Goal: Task Accomplishment & Management: Complete application form

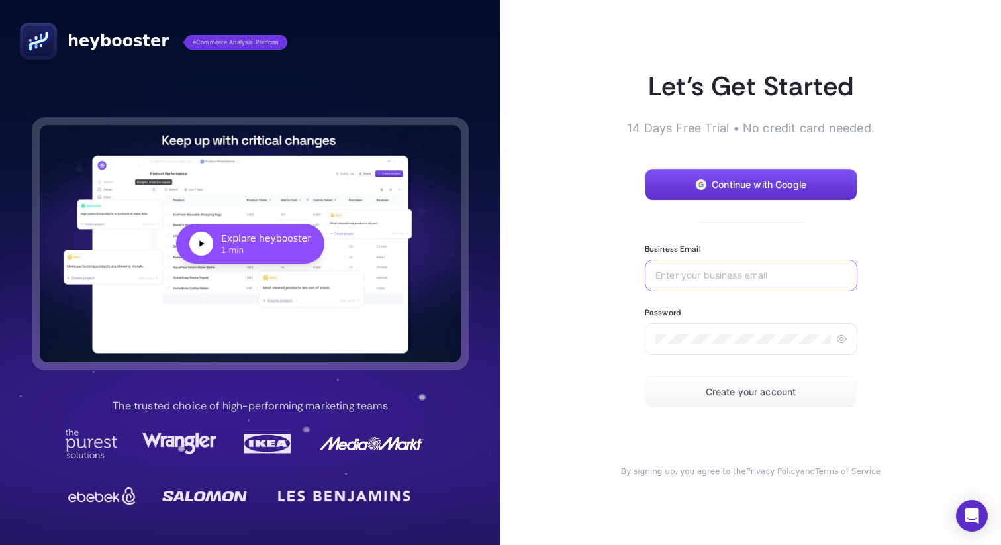
click at [689, 273] on input "Business Email" at bounding box center [751, 275] width 191 height 11
click at [744, 181] on span "Continue with Google" at bounding box center [759, 184] width 95 height 11
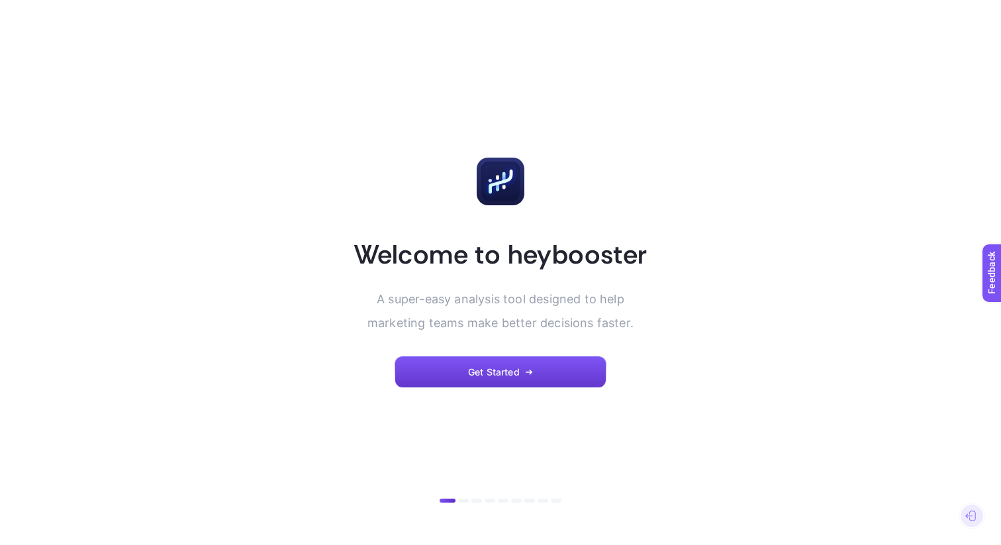
click at [521, 380] on button "Get Started" at bounding box center [501, 372] width 212 height 32
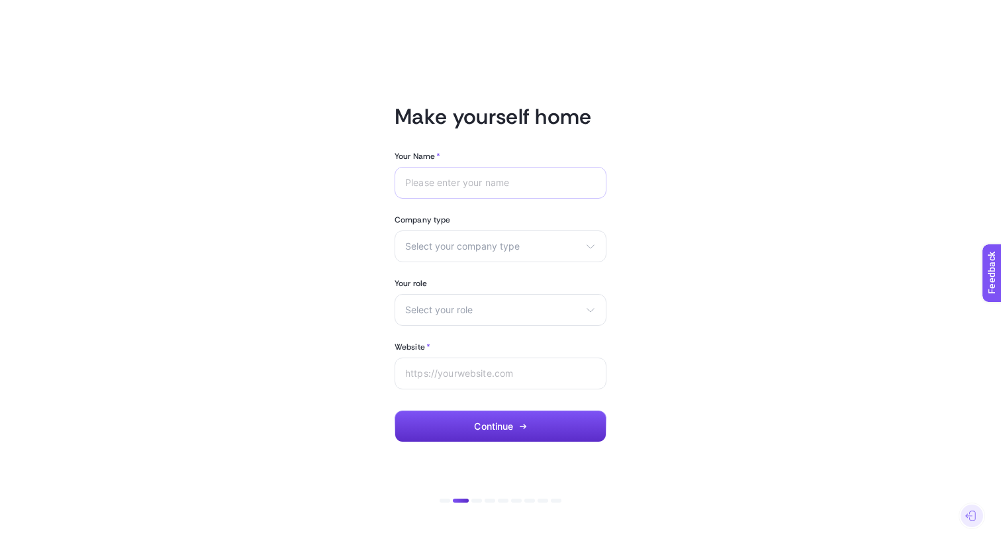
click at [502, 174] on div at bounding box center [501, 183] width 212 height 32
click at [497, 186] on input "Your Name *" at bounding box center [500, 182] width 191 height 11
click at [489, 242] on span "Select your company type" at bounding box center [492, 246] width 175 height 11
click at [457, 301] on li "Agency" at bounding box center [500, 299] width 205 height 21
click at [451, 308] on span "Select your role" at bounding box center [492, 310] width 175 height 11
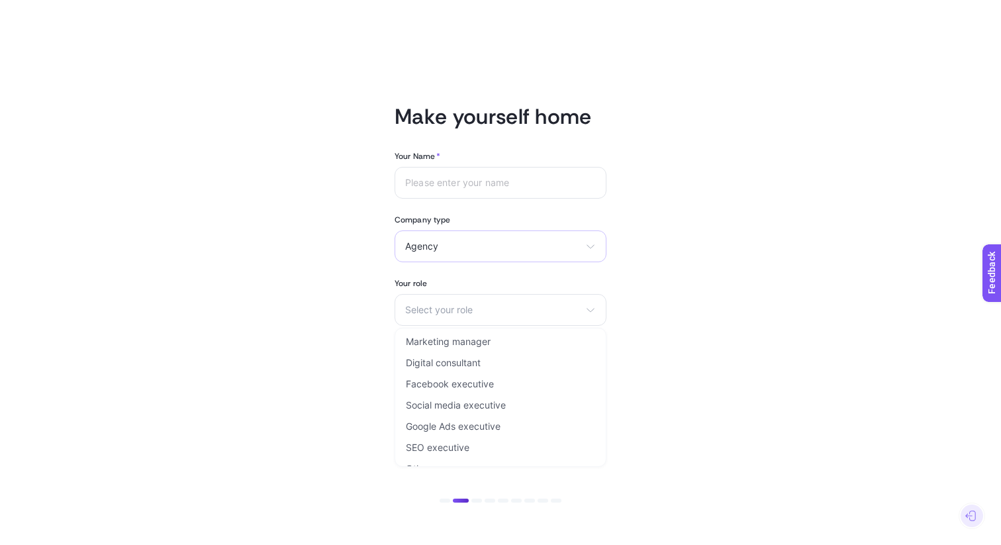
click at [462, 246] on span "Agency" at bounding box center [492, 246] width 175 height 11
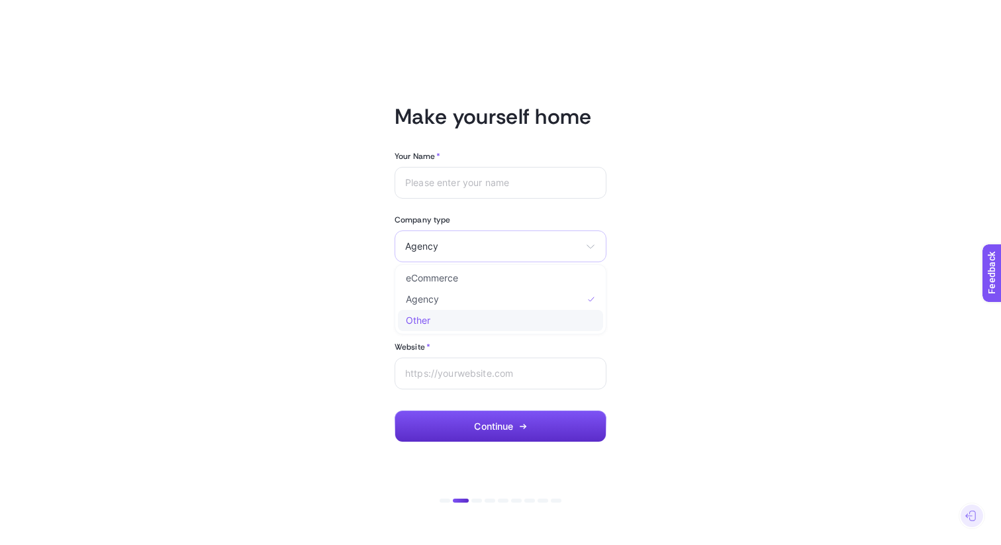
click at [0, 0] on li "Other" at bounding box center [0, 0] width 0 height 0
click at [438, 321] on div "Select your role Marketing manager Digital consultant Facebook executive Social…" at bounding box center [501, 310] width 212 height 32
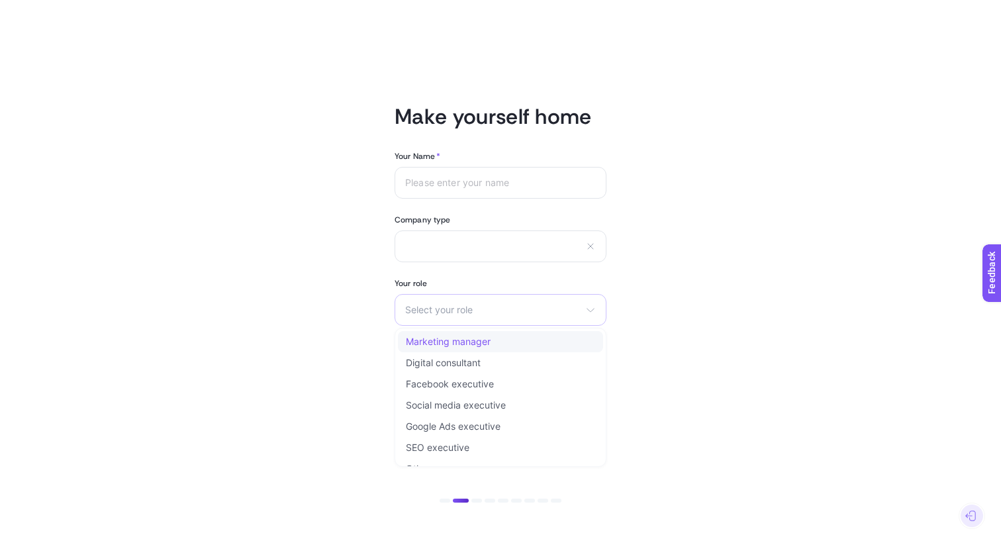
click at [434, 340] on span "Marketing manager" at bounding box center [448, 341] width 85 height 11
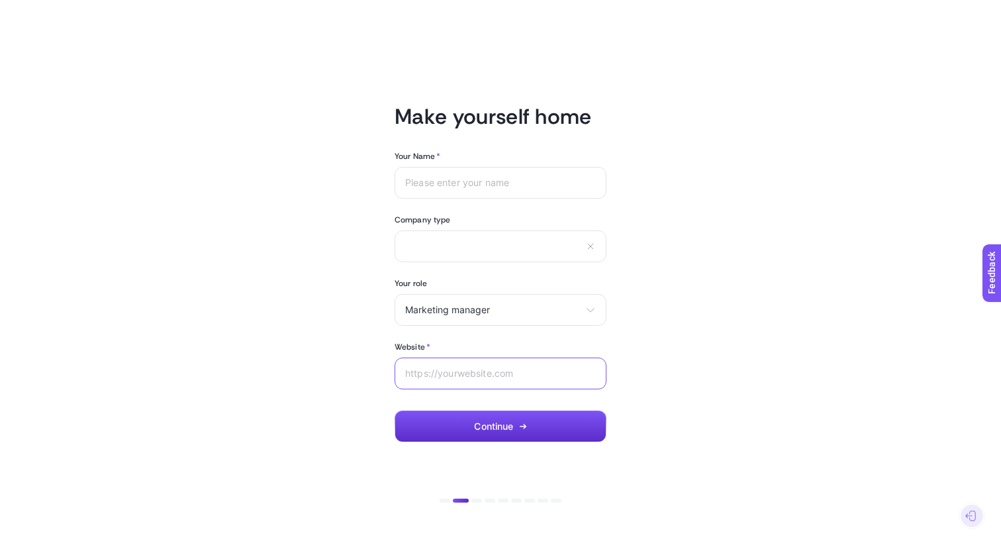
click at [438, 376] on input "Website *" at bounding box center [500, 373] width 191 height 11
type input "[DOMAIN_NAME]"
click at [430, 246] on input "text" at bounding box center [492, 245] width 175 height 11
click at [483, 180] on input "Your Name *" at bounding box center [500, 182] width 191 height 11
click at [465, 183] on input "Arda" at bounding box center [500, 182] width 191 height 11
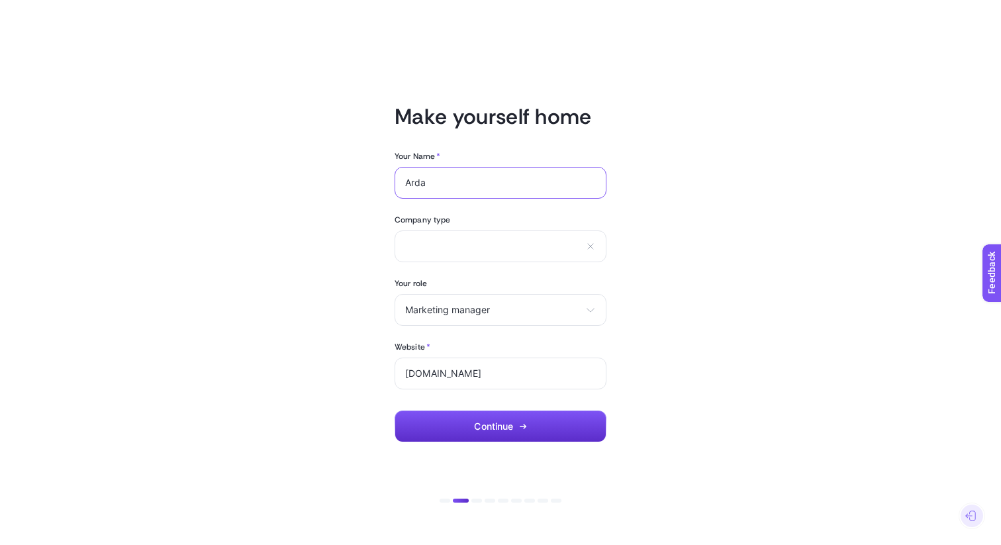
click at [465, 183] on input "Arda" at bounding box center [500, 182] width 191 height 11
type input "Arda"
click at [466, 195] on div "Arda" at bounding box center [501, 183] width 212 height 32
click at [465, 240] on input "text" at bounding box center [492, 245] width 175 height 11
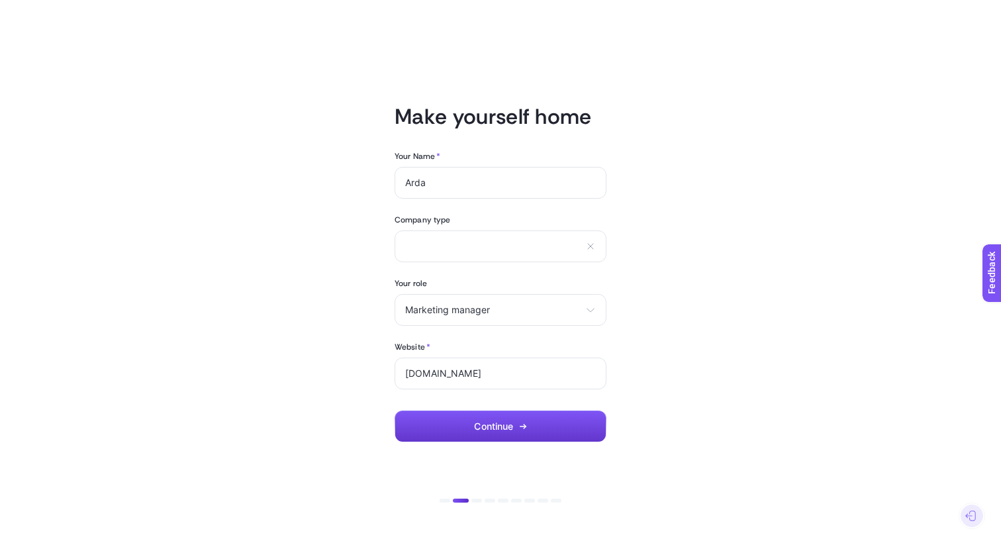
click at [501, 423] on span "Continue" at bounding box center [493, 426] width 39 height 11
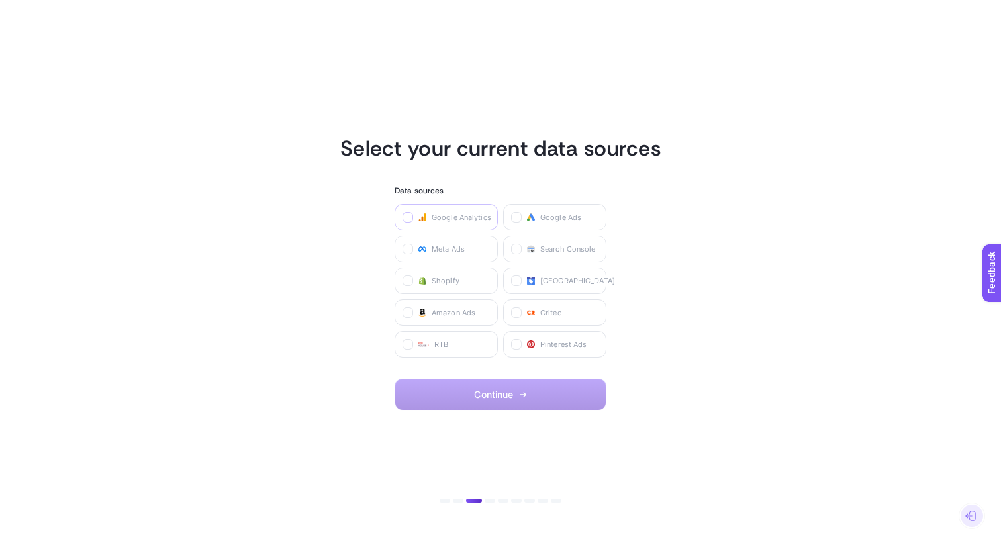
click at [407, 219] on icon at bounding box center [408, 218] width 7 height 7
click at [0, 0] on Analytics "checkbox" at bounding box center [0, 0] width 0 height 0
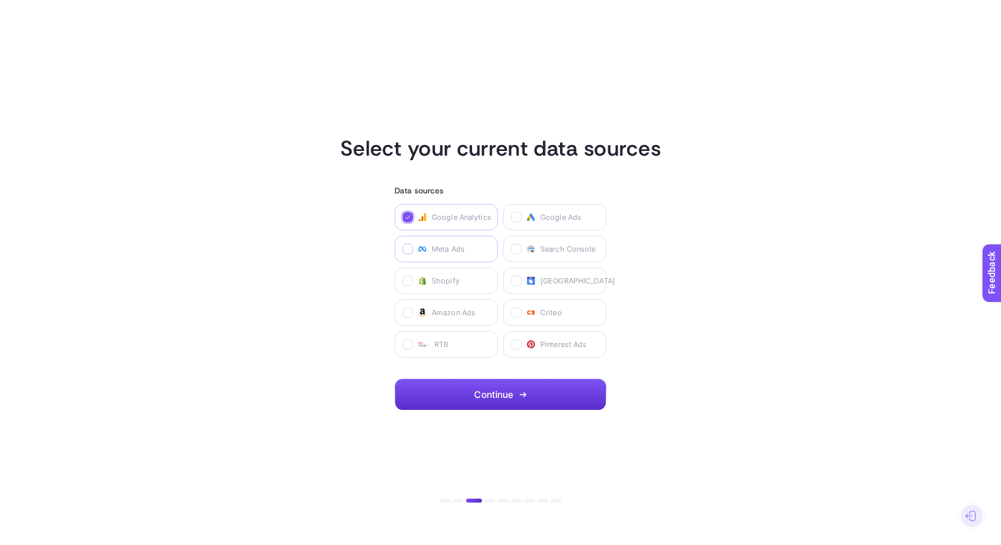
click at [406, 244] on label at bounding box center [408, 249] width 11 height 11
click at [0, 0] on Ads "checkbox" at bounding box center [0, 0] width 0 height 0
click at [518, 248] on icon at bounding box center [517, 249] width 7 height 7
click at [0, 0] on Console "checkbox" at bounding box center [0, 0] width 0 height 0
click at [519, 215] on icon at bounding box center [517, 218] width 7 height 7
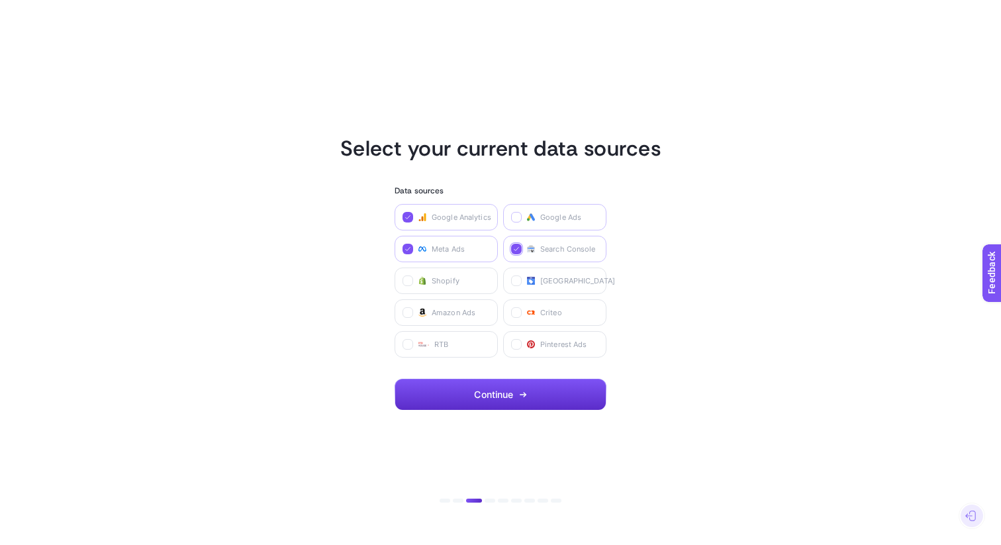
click at [0, 0] on Ads "checkbox" at bounding box center [0, 0] width 0 height 0
click at [507, 391] on span "Continue" at bounding box center [493, 394] width 39 height 11
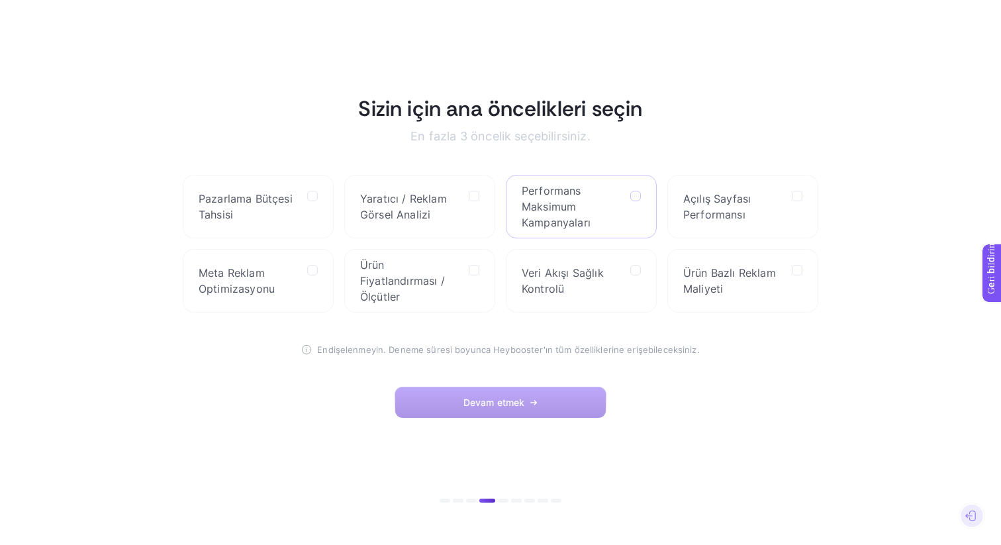
click at [640, 194] on label at bounding box center [636, 196] width 11 height 11
click at [0, 0] on Campaigns "checkbox" at bounding box center [0, 0] width 0 height 0
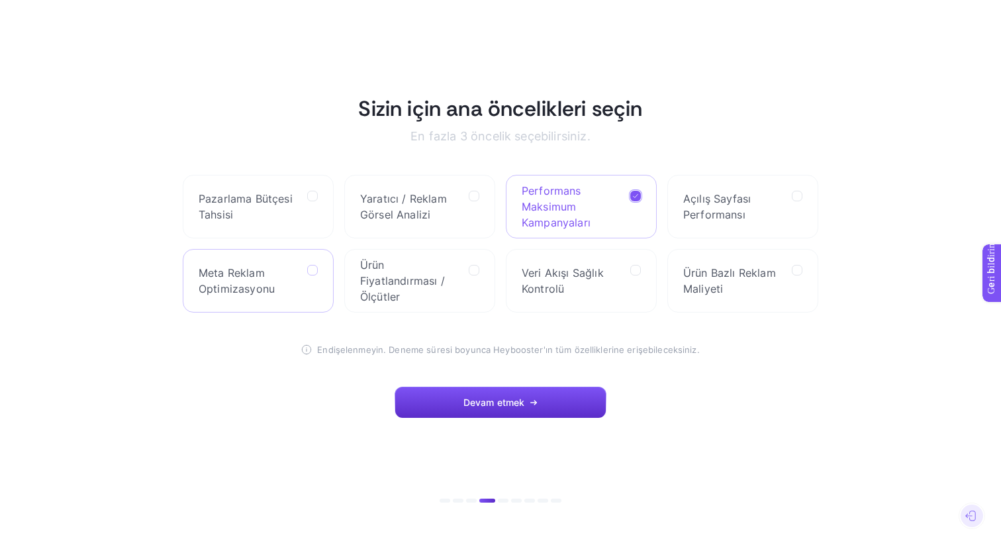
click at [312, 271] on icon at bounding box center [313, 271] width 7 height 7
click at [0, 0] on Optimization "checkbox" at bounding box center [0, 0] width 0 height 0
click at [472, 195] on icon at bounding box center [475, 196] width 7 height 7
click at [0, 0] on Analysis "checkbox" at bounding box center [0, 0] width 0 height 0
click at [312, 192] on label at bounding box center [312, 196] width 11 height 11
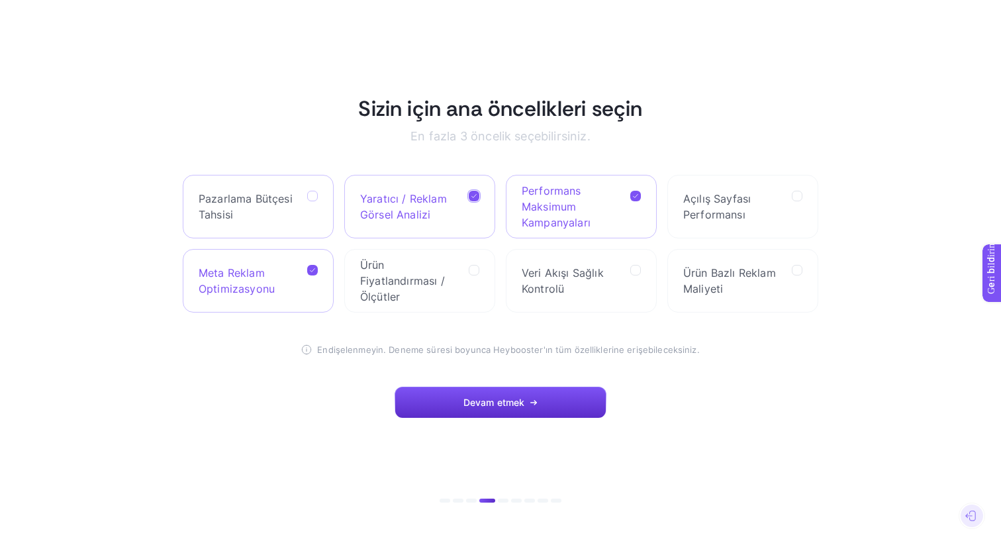
click at [0, 0] on Allocation "checkbox" at bounding box center [0, 0] width 0 height 0
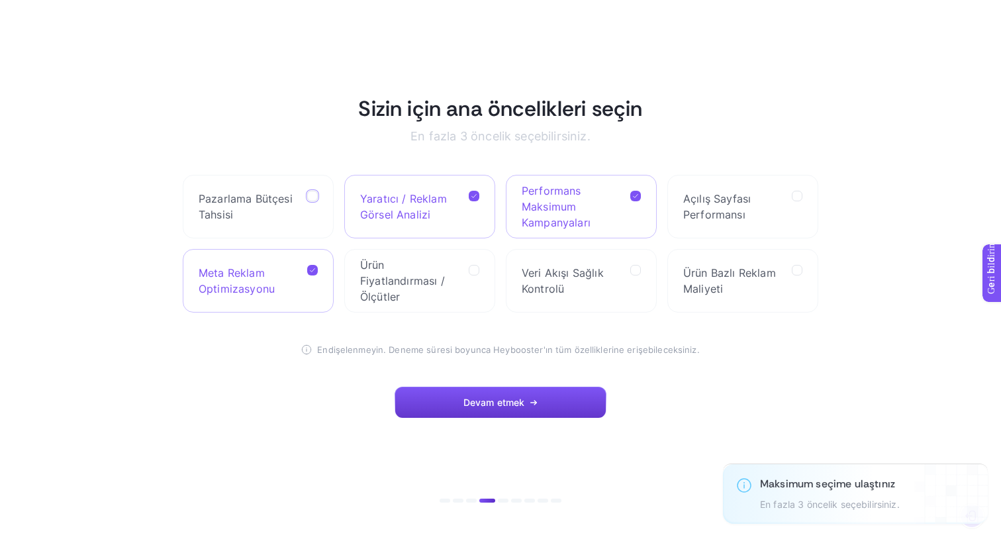
click at [486, 407] on font "Devam etmek" at bounding box center [495, 402] width 62 height 11
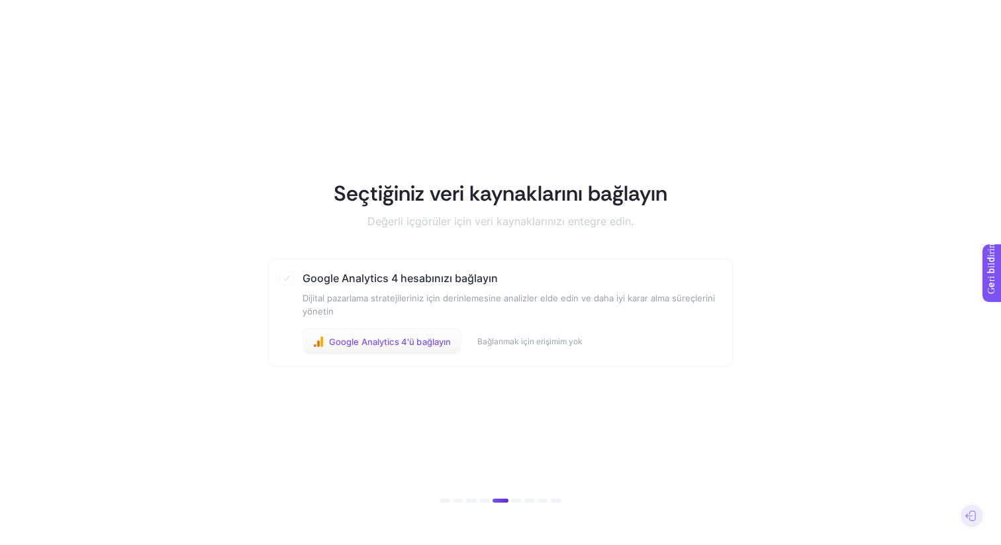
click at [437, 341] on font "Google Analytics 4'ü bağlayın" at bounding box center [390, 341] width 123 height 11
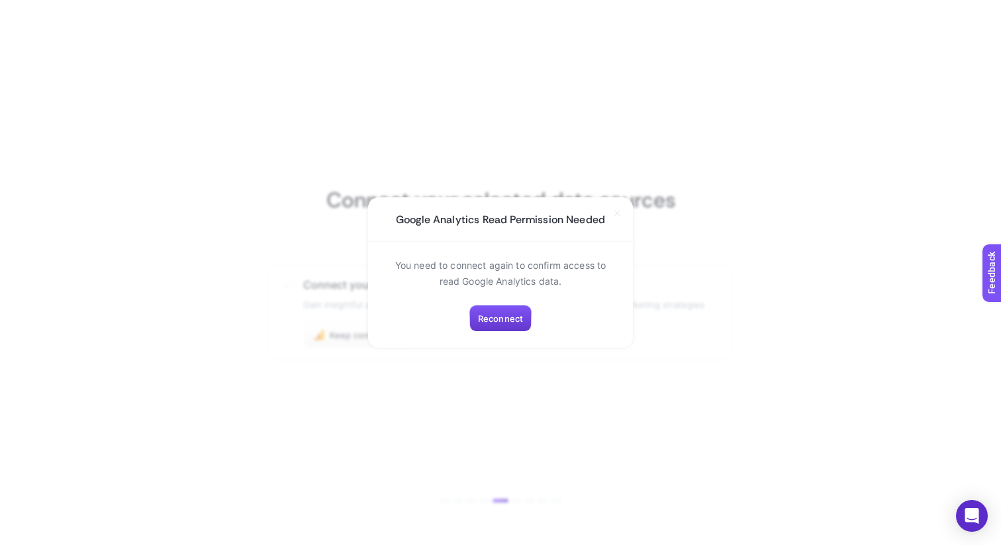
click at [504, 314] on span "Reconnect" at bounding box center [500, 318] width 45 height 11
click at [554, 364] on section "Google Analytics Read Permission Needed You need to connect again to confirm ac…" at bounding box center [500, 272] width 1001 height 545
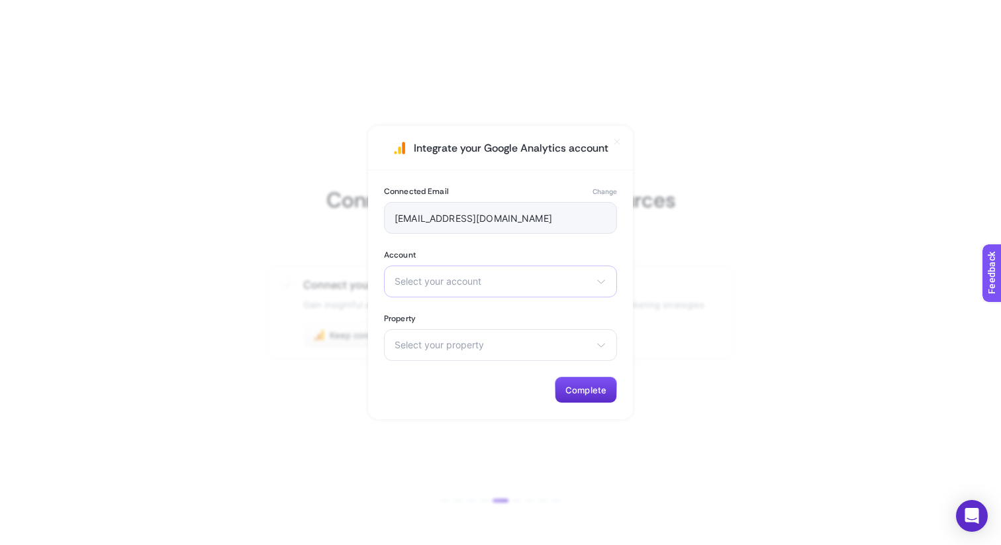
click at [584, 291] on div "Select your account There are no matching options available." at bounding box center [500, 282] width 233 height 32
click at [592, 285] on div "Select your account There are no matching options available." at bounding box center [500, 282] width 233 height 32
click at [591, 346] on div "Select your property There are no matching options available." at bounding box center [500, 345] width 233 height 32
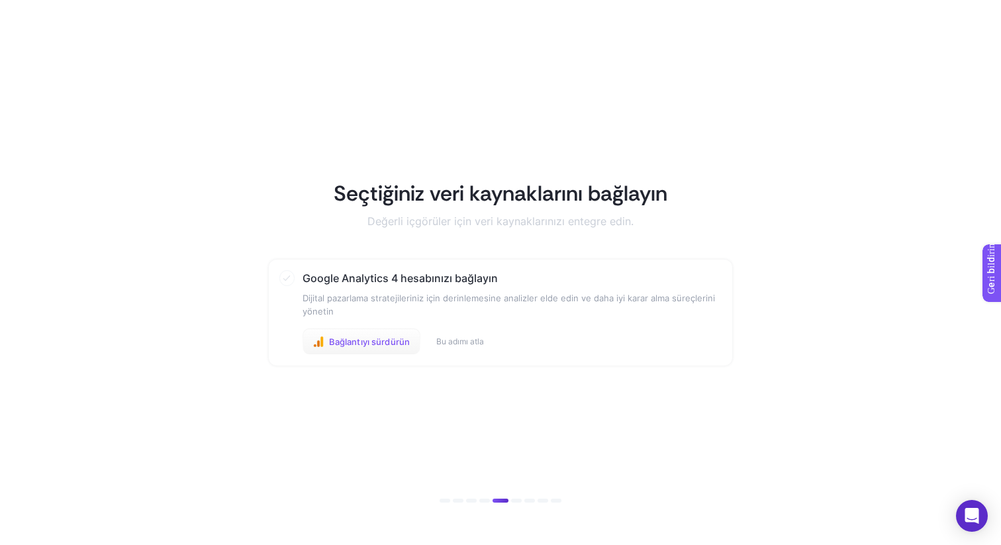
click at [381, 343] on font "Bağlantıyı sürdürün" at bounding box center [369, 341] width 81 height 11
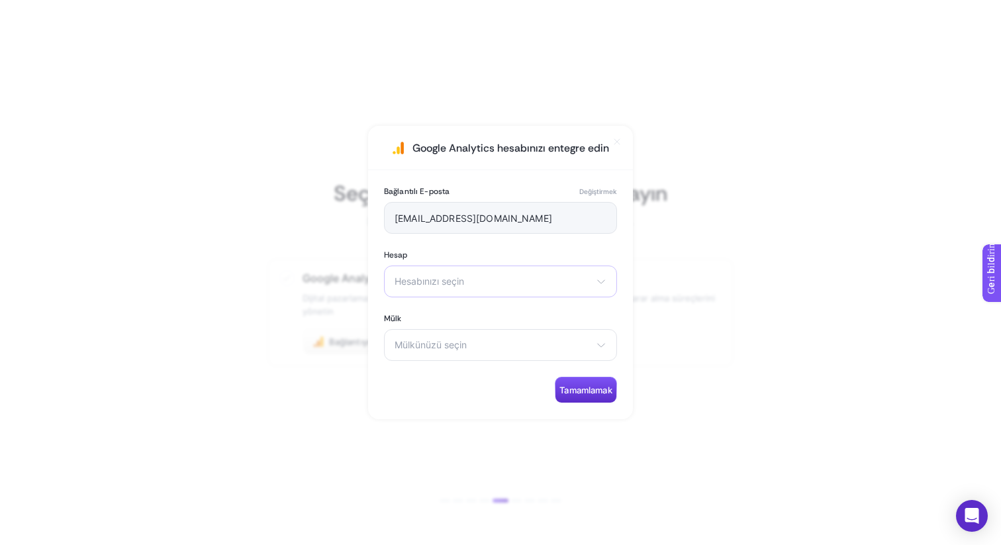
click at [441, 281] on font "Hesabınızı seçin" at bounding box center [430, 281] width 70 height 11
click at [427, 344] on font "Mülkünüzü seçin" at bounding box center [431, 344] width 72 height 11
click at [566, 223] on div "editordijital@gmail.com" at bounding box center [500, 218] width 233 height 32
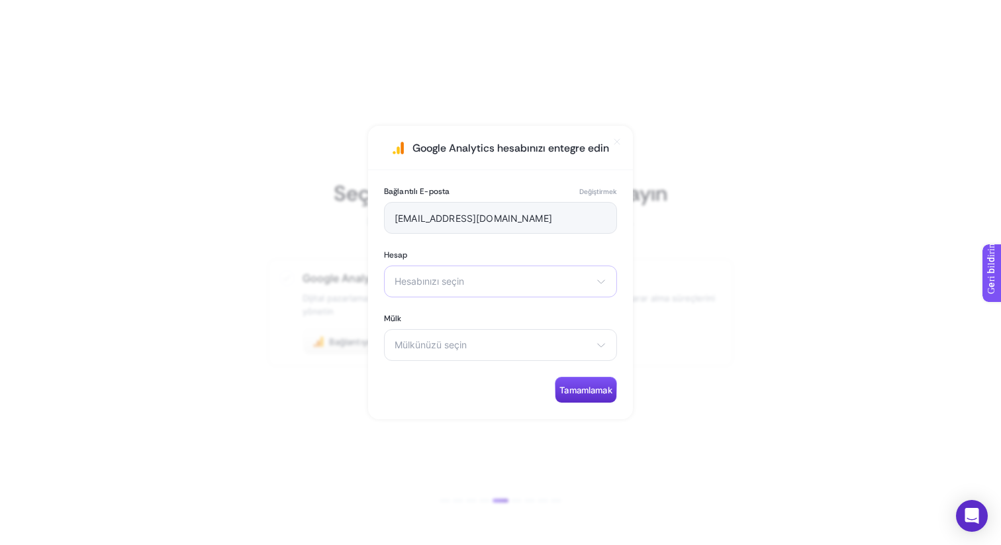
click at [517, 286] on span "Hesabınızı seçin" at bounding box center [493, 281] width 196 height 11
click at [732, 393] on section "Google Analytics hesabınızı entegre edin Bağlantılı E-posta Değiştirmek editord…" at bounding box center [500, 272] width 1001 height 545
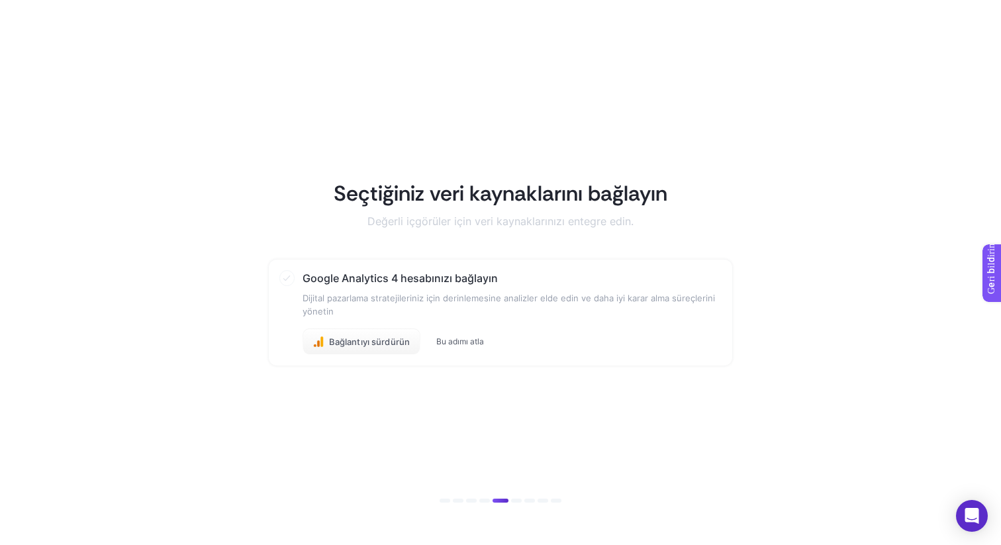
click at [484, 344] on font "Bu adımı atla" at bounding box center [460, 341] width 48 height 10
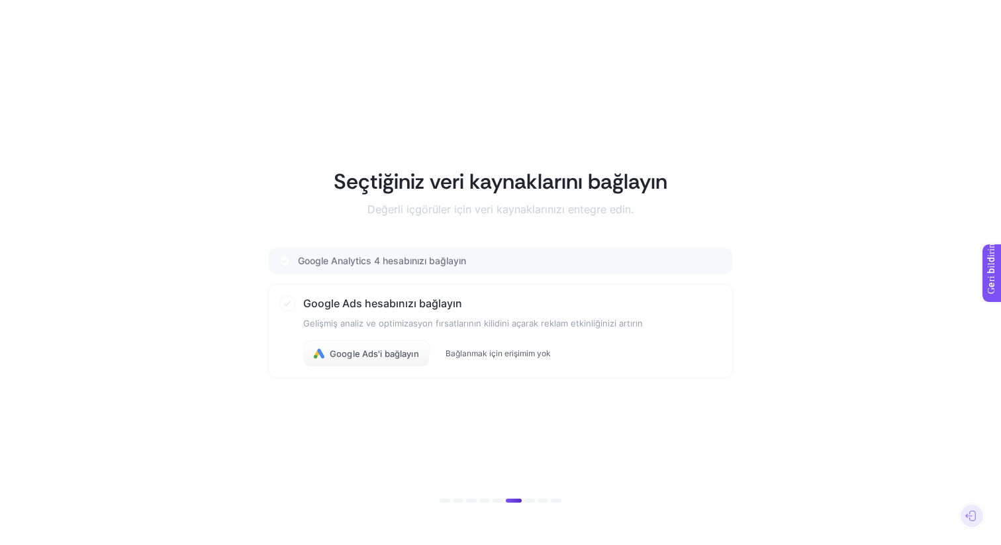
click at [483, 354] on font "Bağlanmak için erişimim yok" at bounding box center [498, 353] width 105 height 10
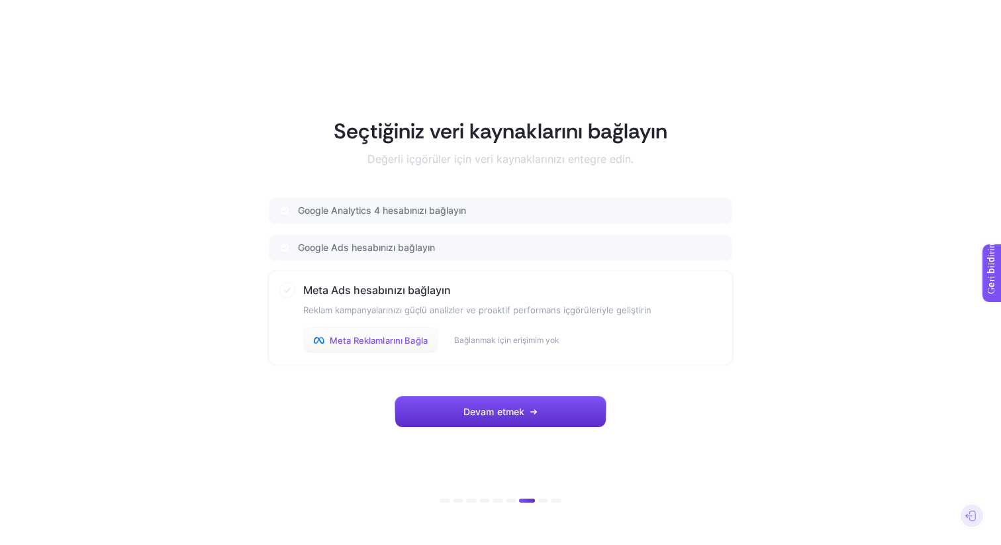
click at [406, 340] on font "Meta Reklamlarını Bağla" at bounding box center [379, 340] width 98 height 11
click at [473, 426] on button "Devam etmek" at bounding box center [501, 412] width 212 height 32
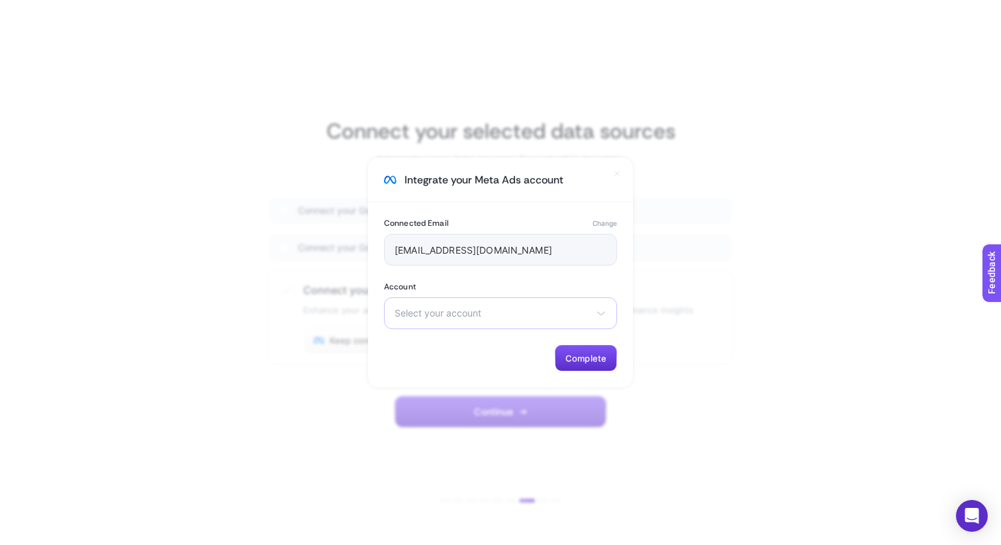
click at [588, 304] on div "Select your account 21321196 gen ilaç Arda Büyükkoyuncu Fabric House Reklam TET…" at bounding box center [500, 313] width 233 height 32
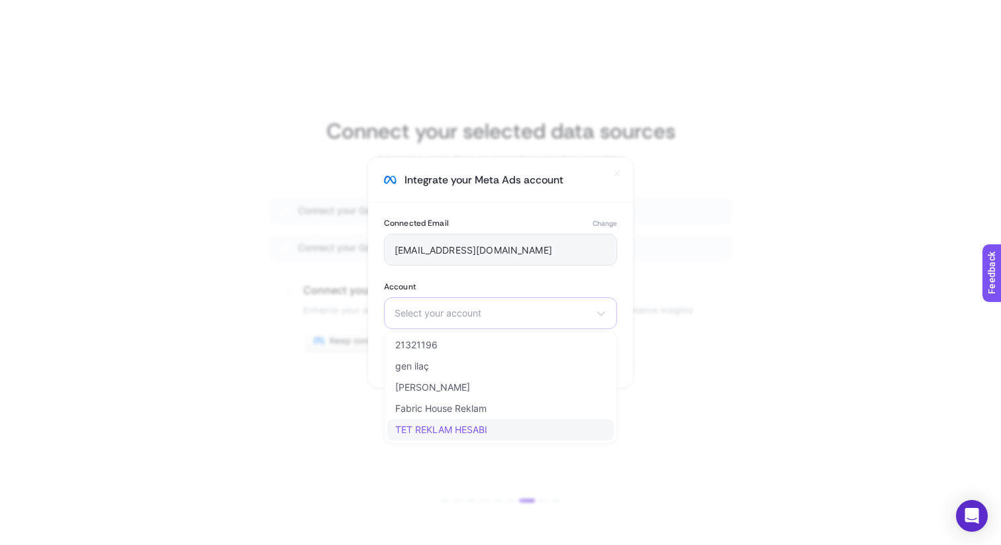
click at [474, 428] on span "TET REKLAM HESABI" at bounding box center [441, 430] width 92 height 11
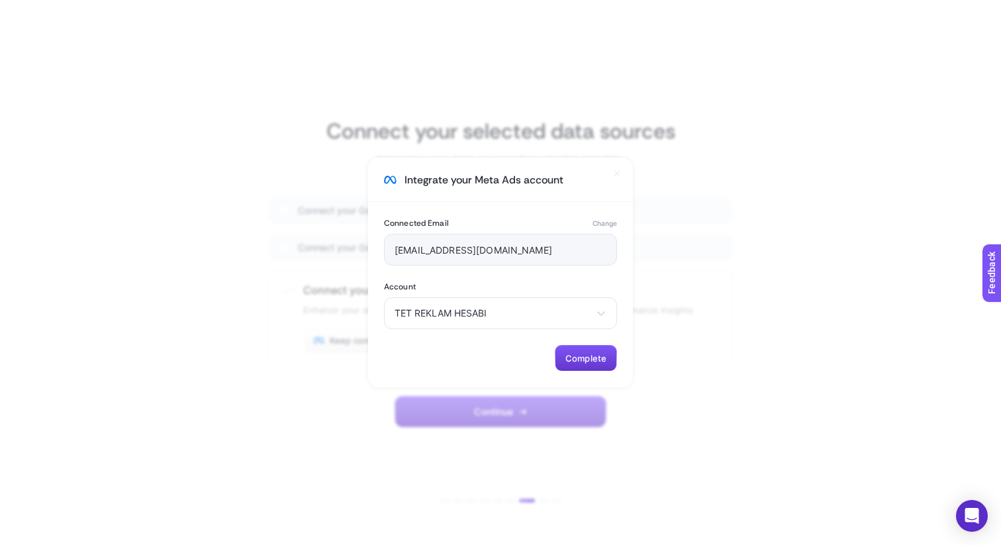
click at [585, 358] on span "Complete" at bounding box center [586, 358] width 41 height 11
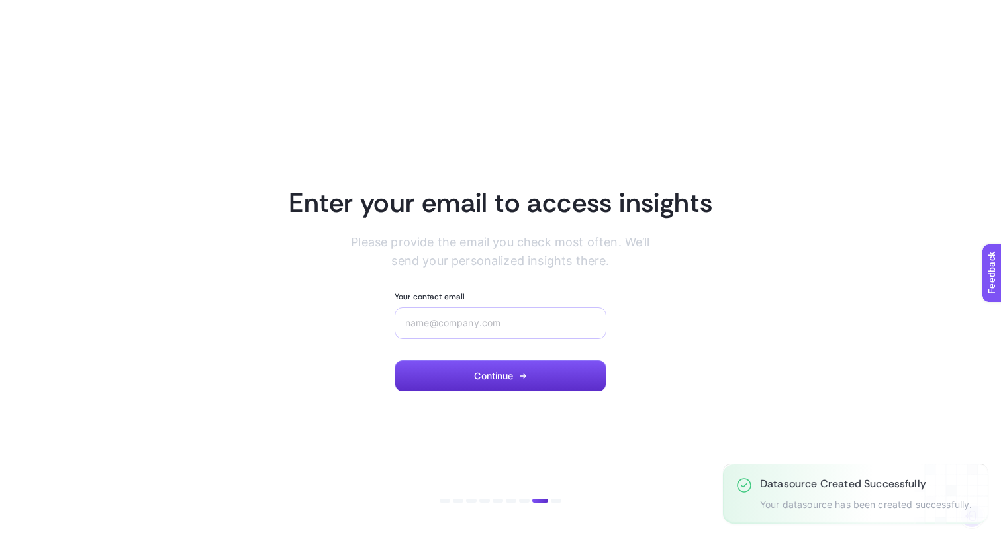
click at [485, 333] on div at bounding box center [501, 323] width 212 height 32
click at [487, 326] on input "Your contact email" at bounding box center [500, 323] width 191 height 11
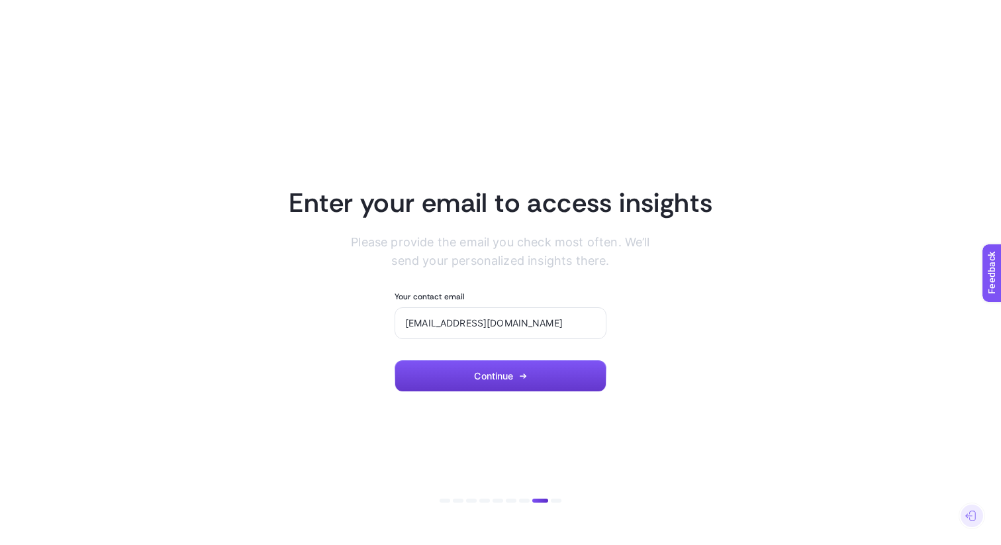
click at [436, 376] on button "Continue" at bounding box center [501, 376] width 212 height 32
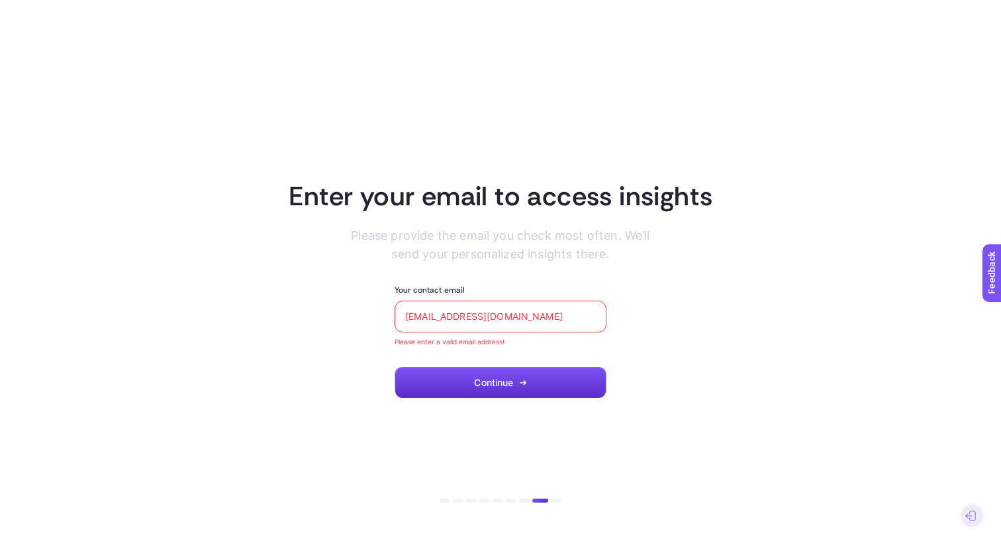
drag, startPoint x: 487, startPoint y: 317, endPoint x: 378, endPoint y: 309, distance: 109.6
click at [378, 309] on section "Enter your email to access insights Please provide the email you check most oft…" at bounding box center [501, 273] width 922 height 252
click at [457, 381] on button "Continue" at bounding box center [501, 383] width 212 height 32
click at [509, 380] on span "Continue" at bounding box center [493, 383] width 39 height 11
click at [531, 383] on button "Continue" at bounding box center [501, 383] width 212 height 32
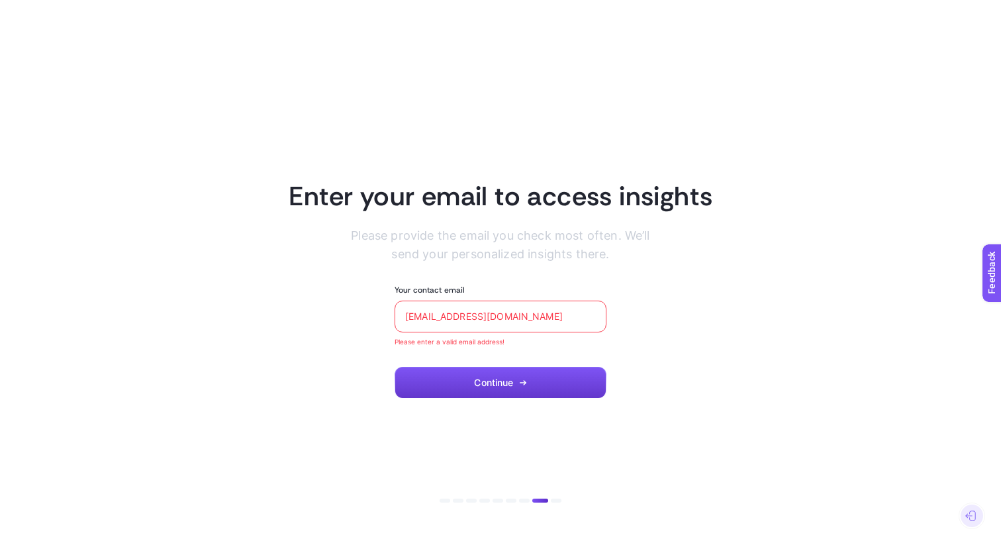
click at [531, 383] on button "Continue" at bounding box center [501, 383] width 212 height 32
click at [682, 317] on section "Enter your email to access insights Please provide the email you check most oft…" at bounding box center [501, 273] width 922 height 252
click at [542, 311] on input "[EMAIL_ADDRESS][DOMAIN_NAME]" at bounding box center [500, 316] width 191 height 11
click at [542, 311] on div "[EMAIL_ADDRESS][DOMAIN_NAME]" at bounding box center [501, 317] width 212 height 32
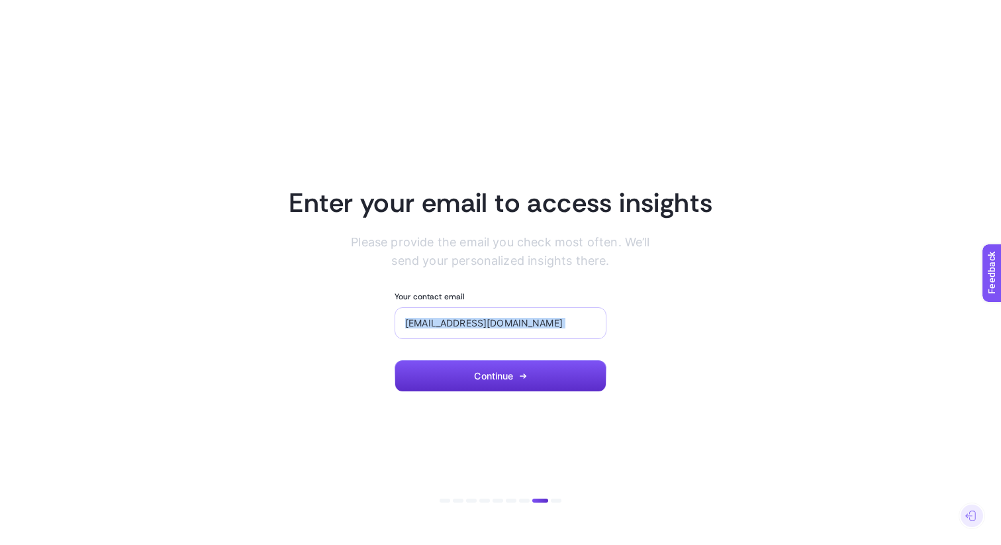
click at [542, 311] on div "[EMAIL_ADDRESS][DOMAIN_NAME]" at bounding box center [501, 323] width 212 height 32
click at [524, 374] on icon "button" at bounding box center [523, 376] width 8 height 8
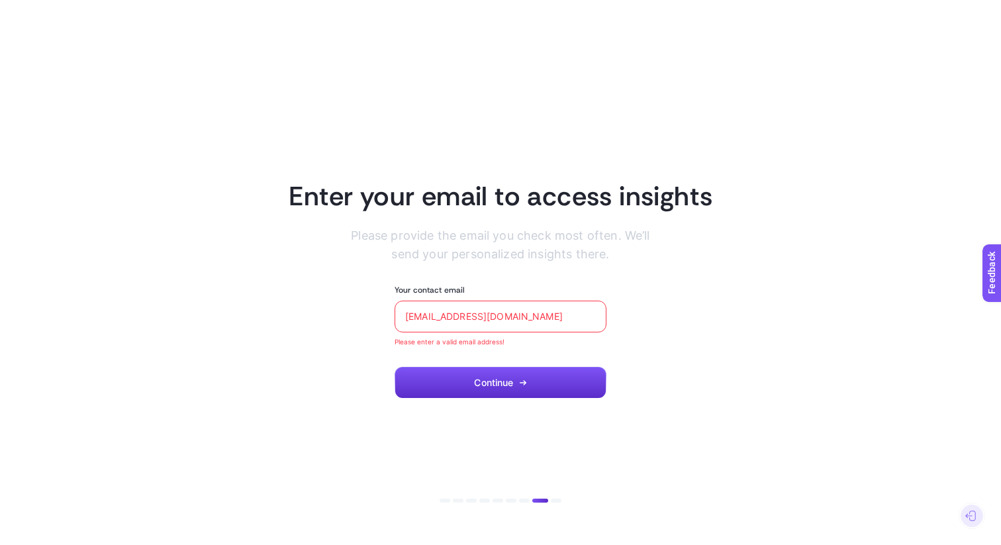
click at [529, 315] on input "[EMAIL_ADDRESS][DOMAIN_NAME]" at bounding box center [500, 316] width 191 height 11
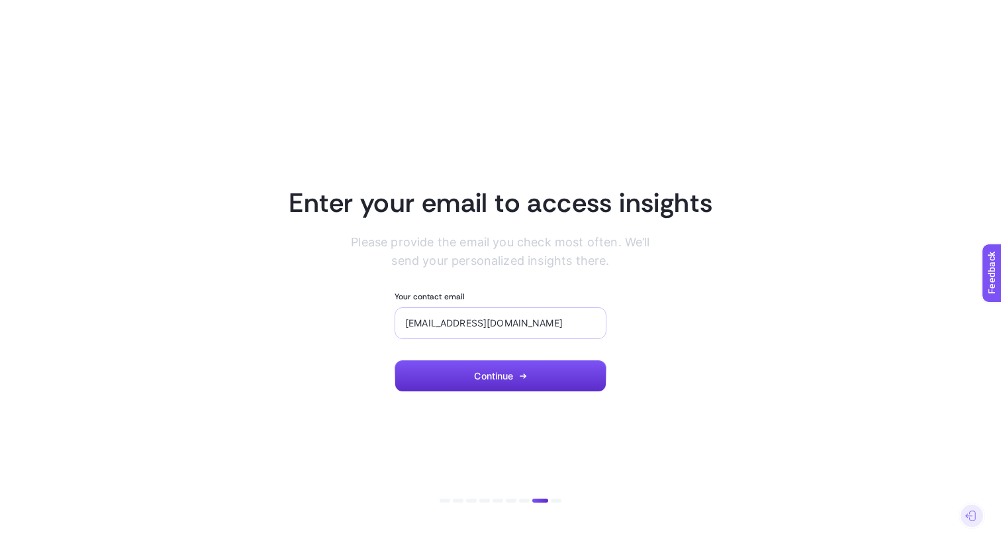
click at [529, 315] on div "[EMAIL_ADDRESS][DOMAIN_NAME]" at bounding box center [501, 323] width 212 height 32
type input "[EMAIL_ADDRESS][DOMAIN_NAME]"
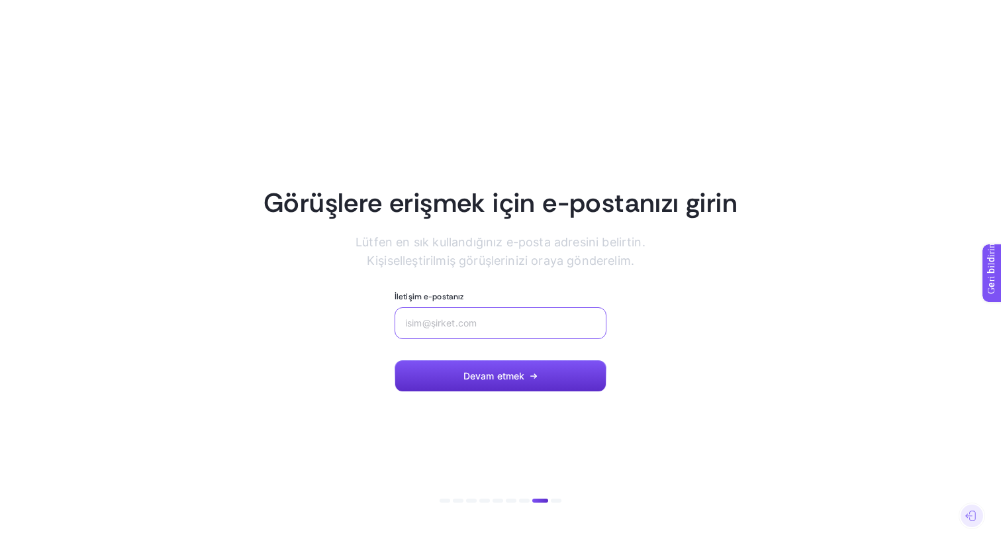
click at [494, 327] on input "İletişim e-postanız" at bounding box center [500, 323] width 191 height 11
type input "a"
type input "[EMAIL_ADDRESS][DOMAIN_NAME]"
click at [484, 375] on font "Devam etmek" at bounding box center [495, 375] width 62 height 11
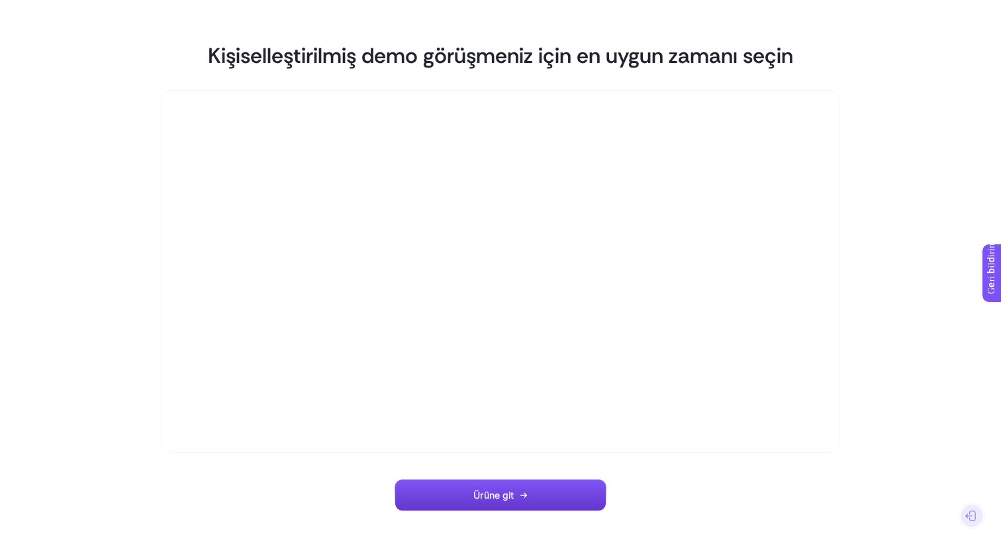
click at [503, 507] on button "Ürüne git" at bounding box center [501, 496] width 212 height 32
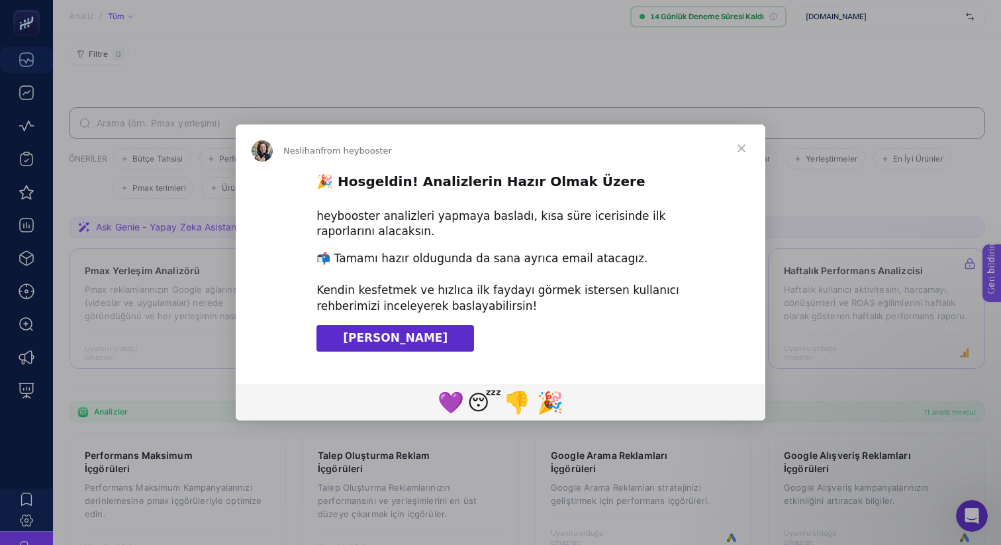
click at [415, 341] on link "Klavuzu İndir" at bounding box center [396, 338] width 158 height 26
click at [742, 143] on span "Close" at bounding box center [742, 149] width 48 height 48
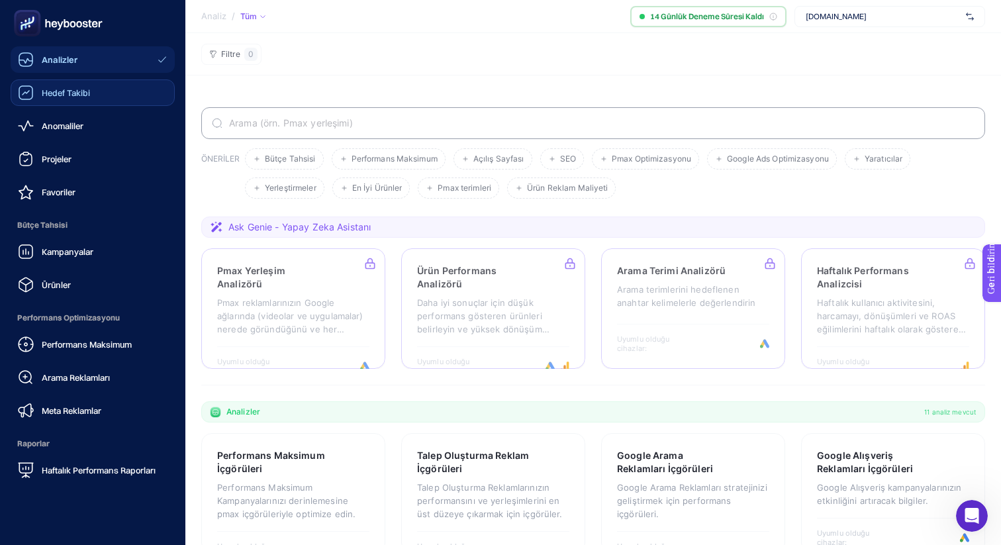
click at [51, 91] on font "Hedef Takibi" at bounding box center [66, 92] width 48 height 11
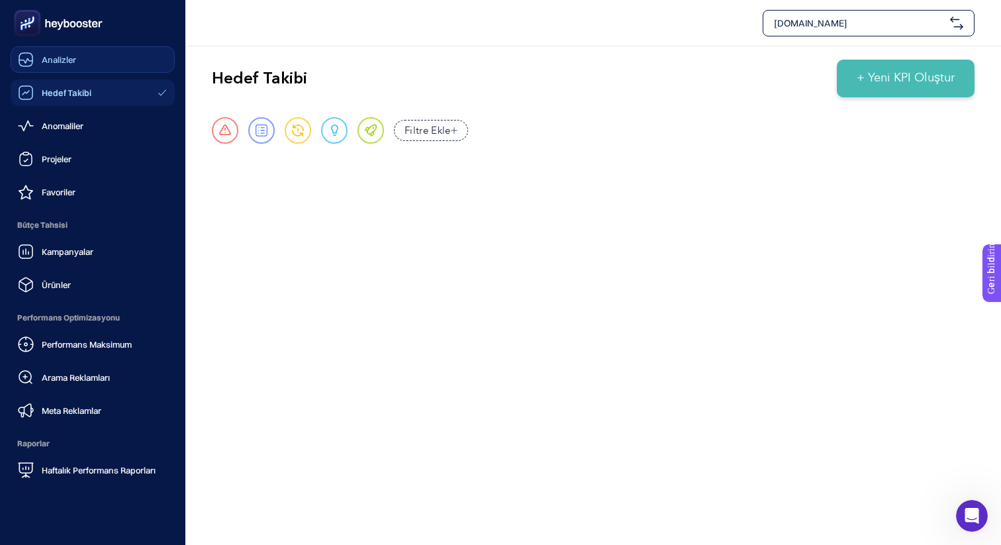
click at [56, 54] on div "Analizler" at bounding box center [47, 60] width 58 height 16
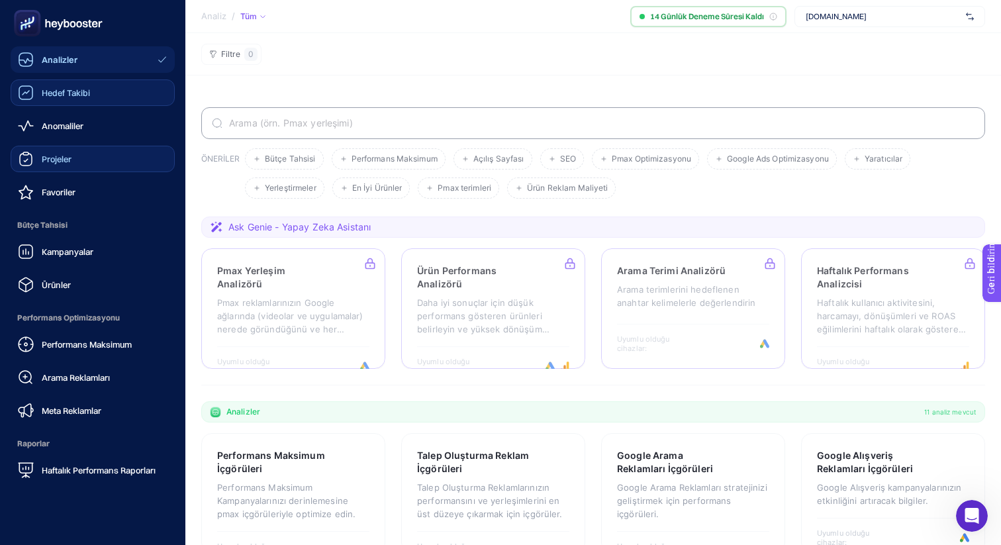
click at [57, 154] on font "Projeler" at bounding box center [57, 159] width 30 height 11
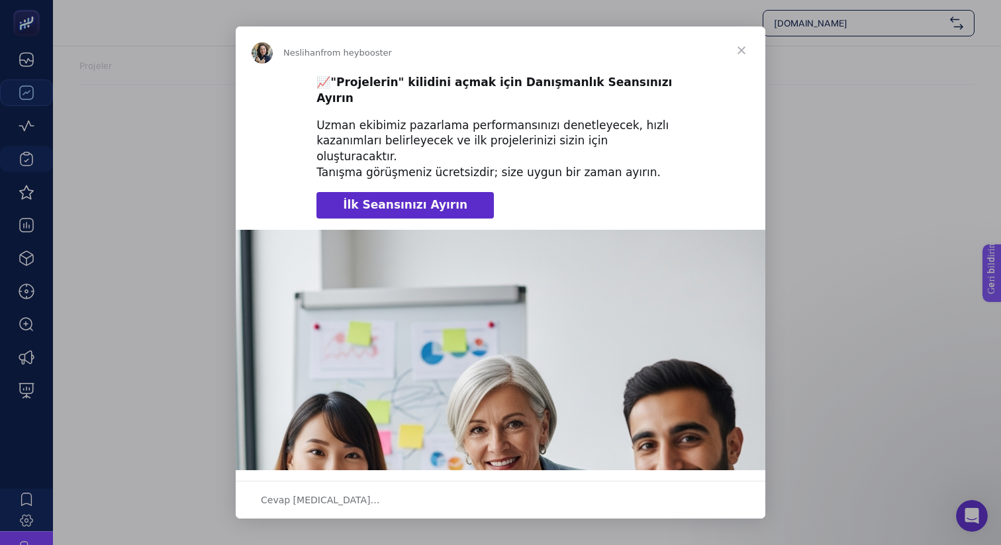
click at [742, 46] on span "Kapalı" at bounding box center [742, 50] width 48 height 48
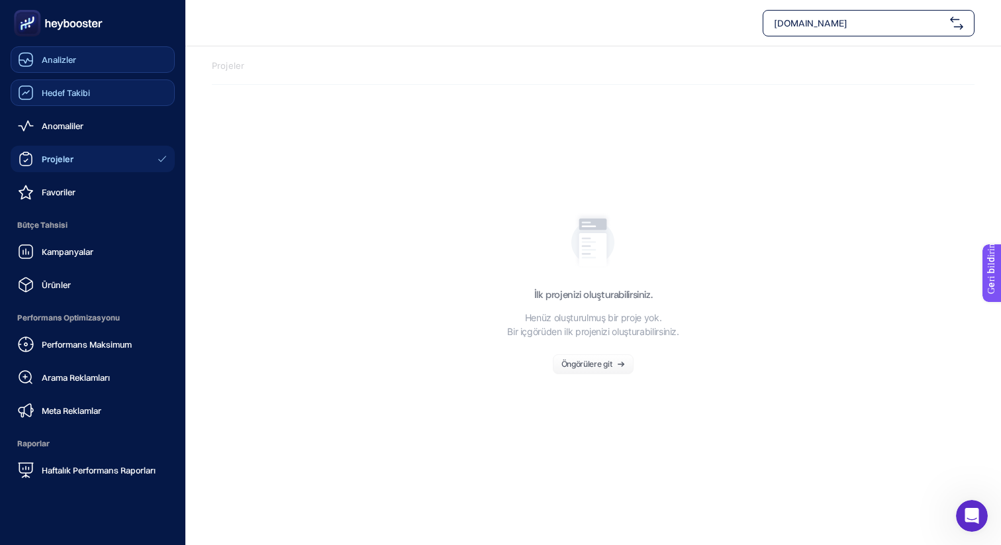
click at [65, 67] on div "Analizler" at bounding box center [47, 60] width 58 height 16
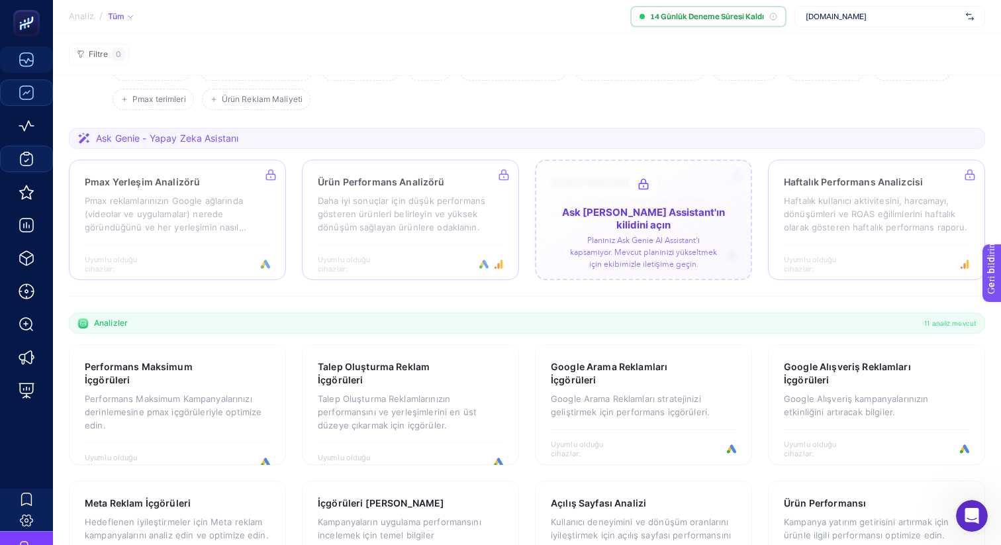
scroll to position [92, 0]
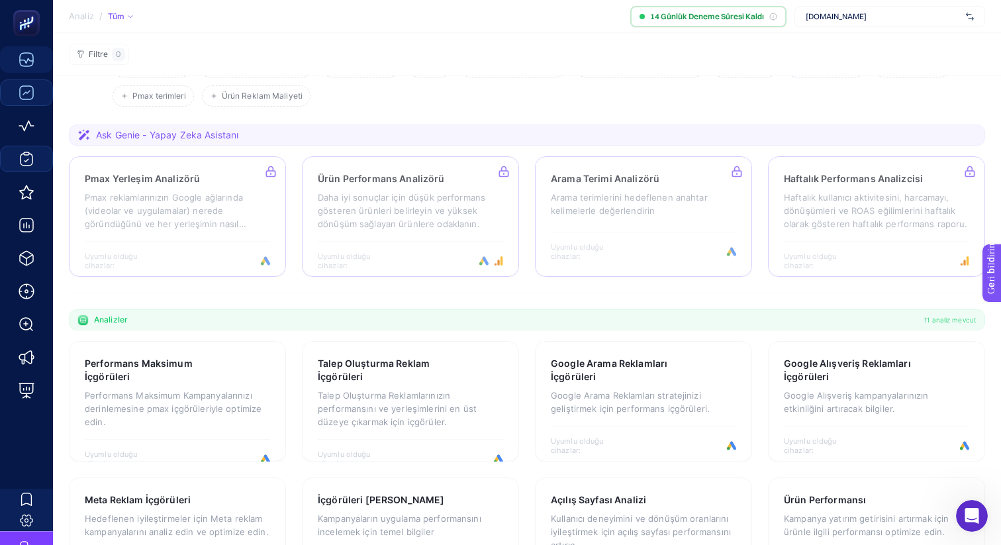
click at [949, 321] on font "11 analiz mevcut" at bounding box center [951, 320] width 52 height 8
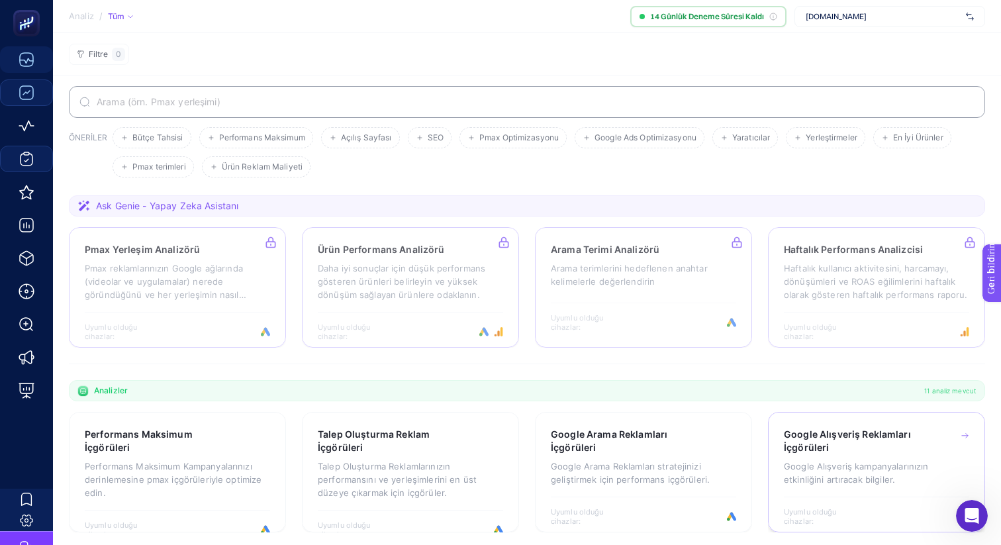
scroll to position [0, 0]
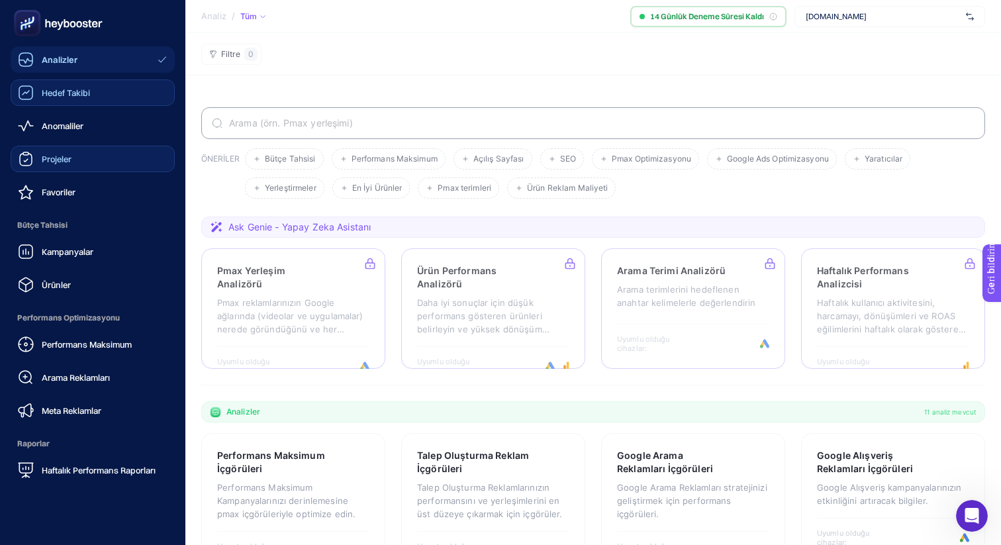
click at [48, 91] on font "Hedef Takibi" at bounding box center [66, 92] width 48 height 11
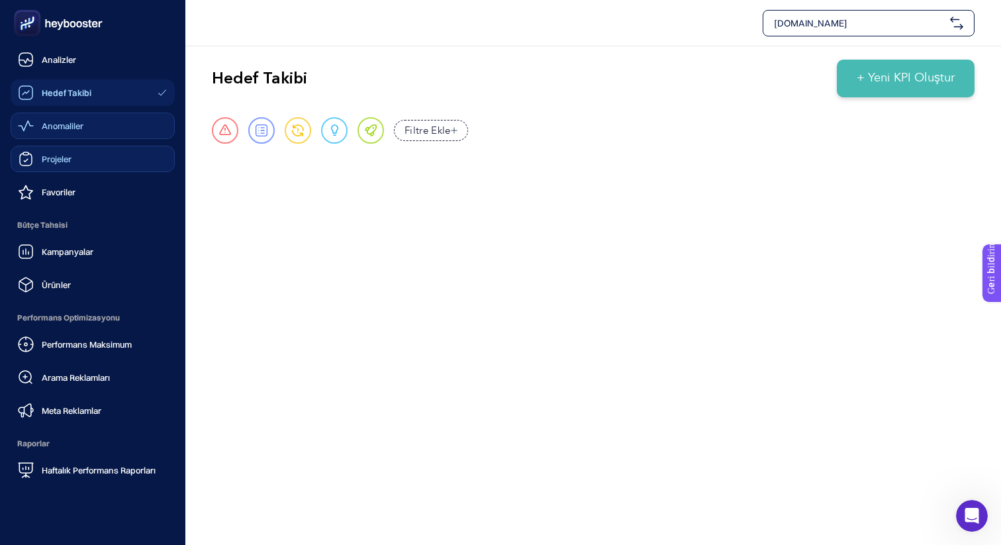
click at [53, 119] on div "Anomaliler" at bounding box center [51, 126] width 66 height 16
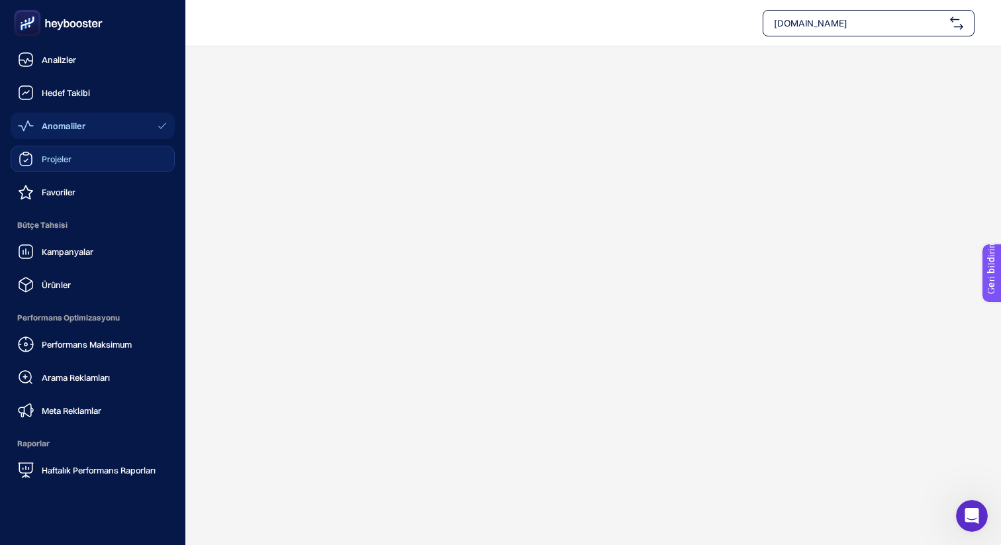
click at [56, 159] on font "Projeler" at bounding box center [57, 159] width 30 height 11
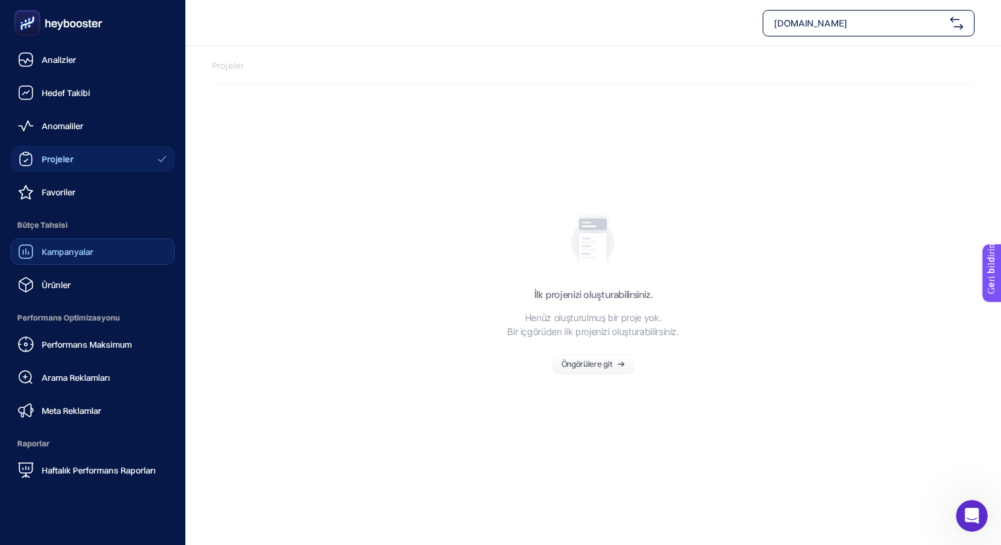
click at [53, 252] on font "Kampanyalar" at bounding box center [68, 251] width 52 height 11
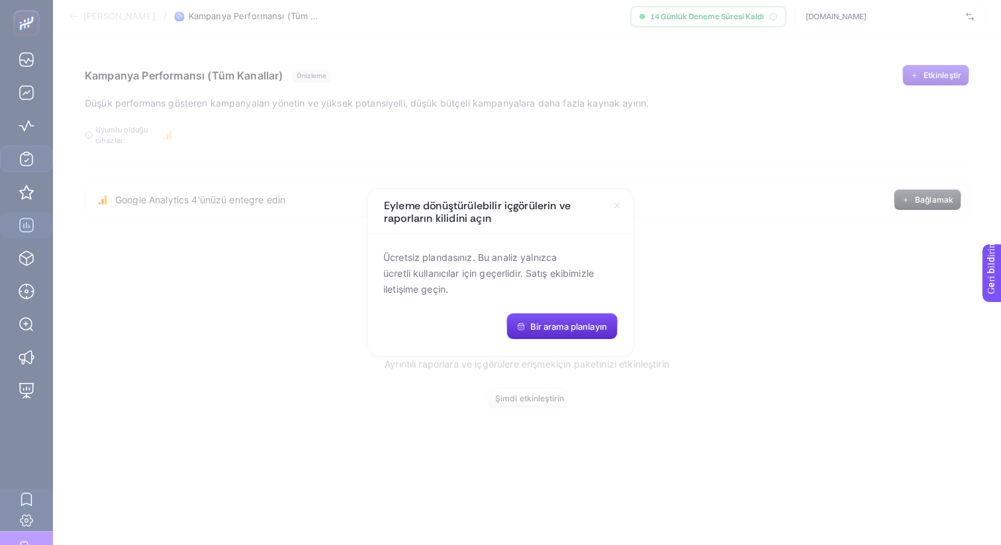
click at [615, 208] on icon at bounding box center [617, 205] width 5 height 5
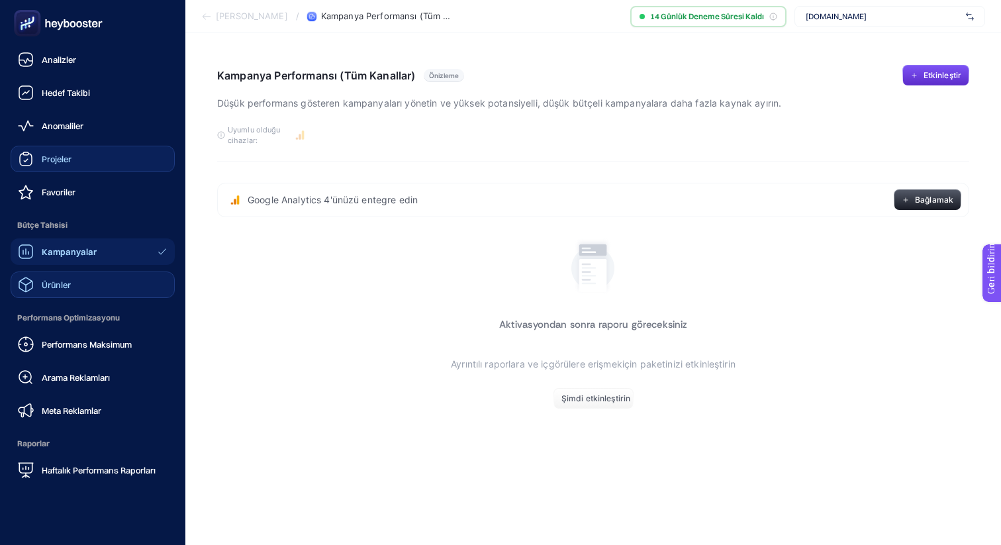
click at [30, 286] on icon at bounding box center [26, 285] width 16 height 16
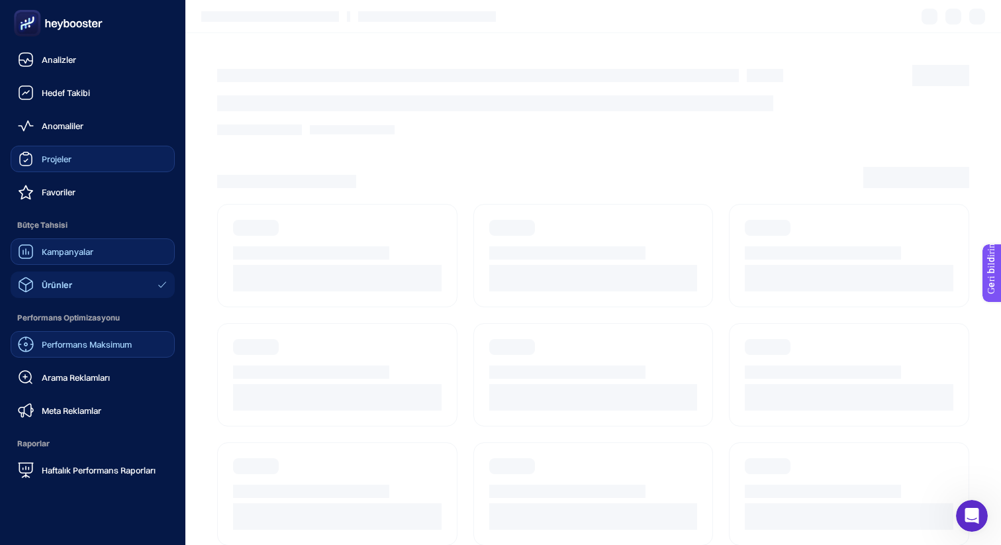
click at [44, 342] on font "Performans Maksimum" at bounding box center [87, 344] width 90 height 11
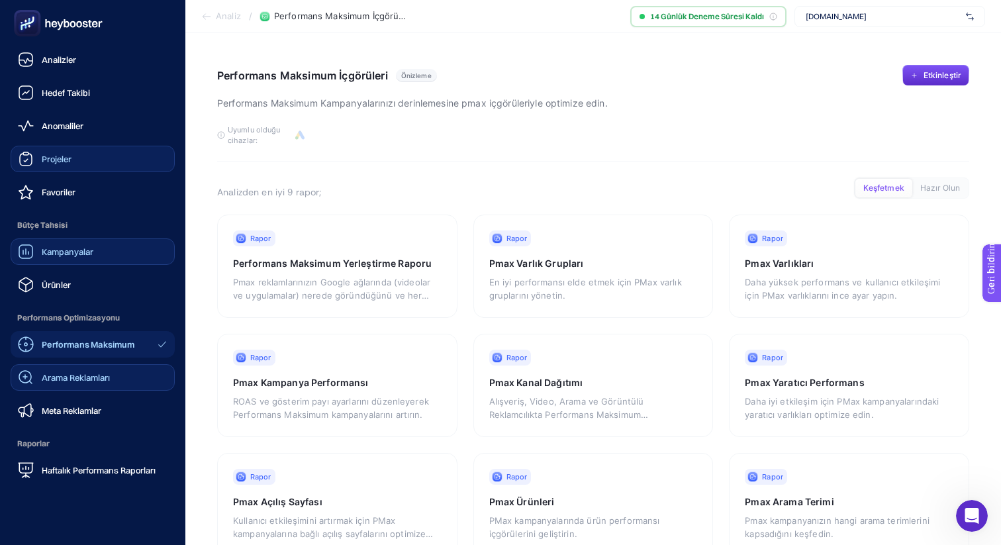
click at [62, 380] on font "Arama Reklamları" at bounding box center [76, 377] width 68 height 11
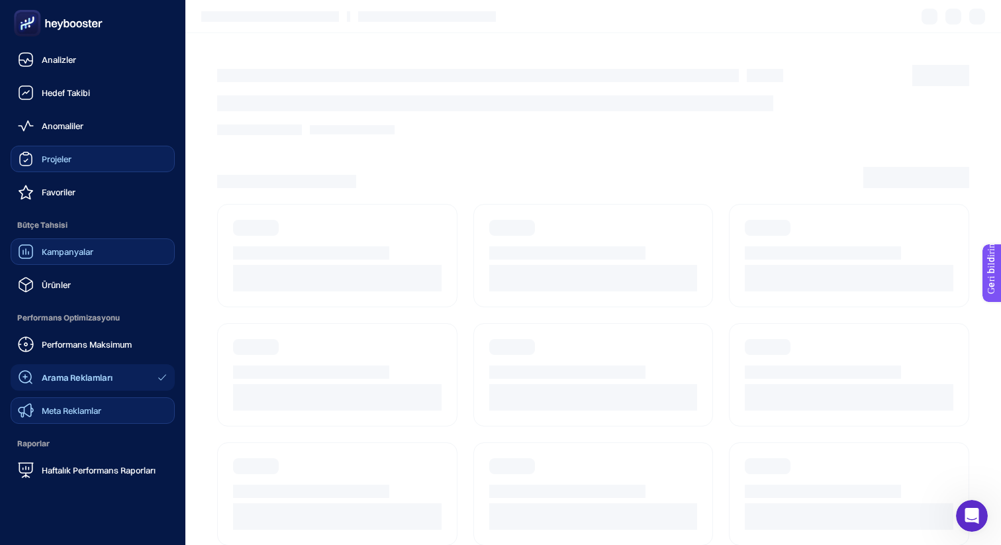
click at [68, 412] on font "Meta Reklamlar" at bounding box center [72, 410] width 60 height 11
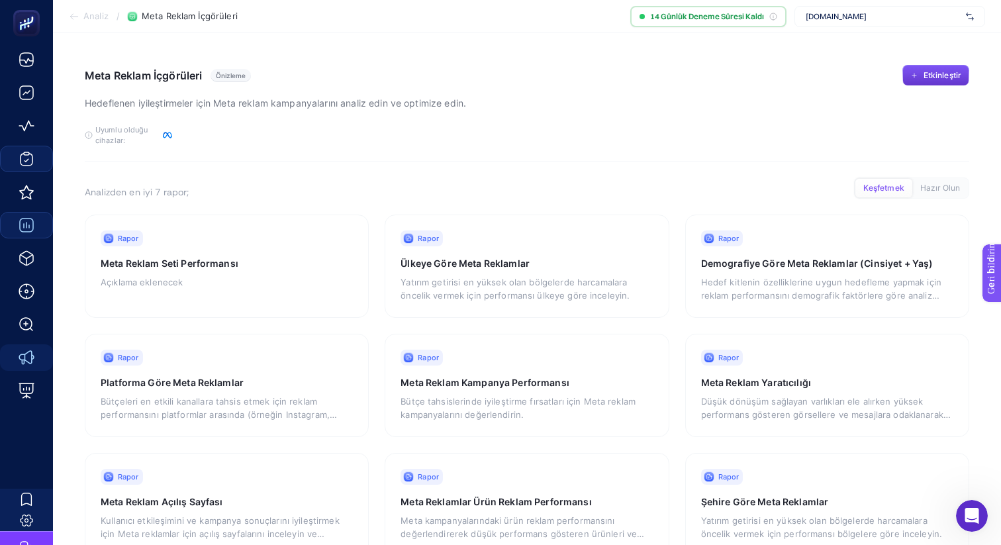
click at [921, 75] on button "Etkinleştir" at bounding box center [936, 75] width 67 height 21
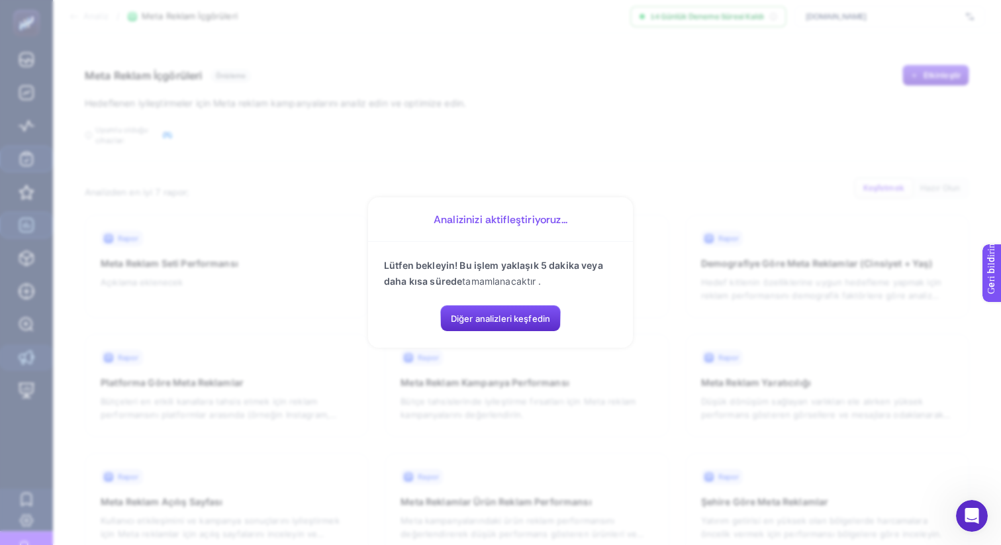
click at [725, 172] on section "Analizinizi aktifleştiriyoruz... Lütfen bekleyin! Bu işlem yaklaşık 5 dakika ve…" at bounding box center [500, 272] width 1001 height 545
click at [552, 318] on button "Diğer analizleri keşfedin" at bounding box center [500, 318] width 121 height 26
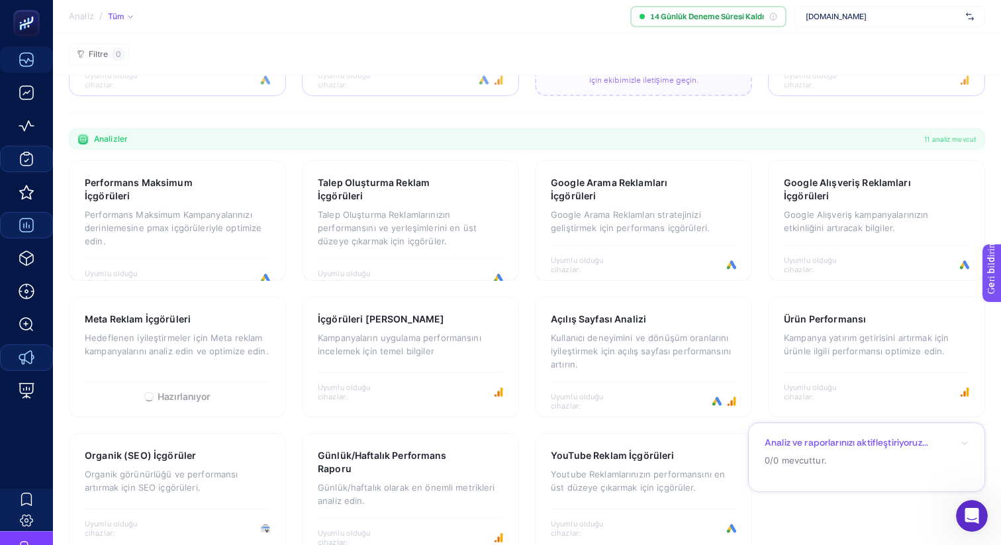
scroll to position [297, 0]
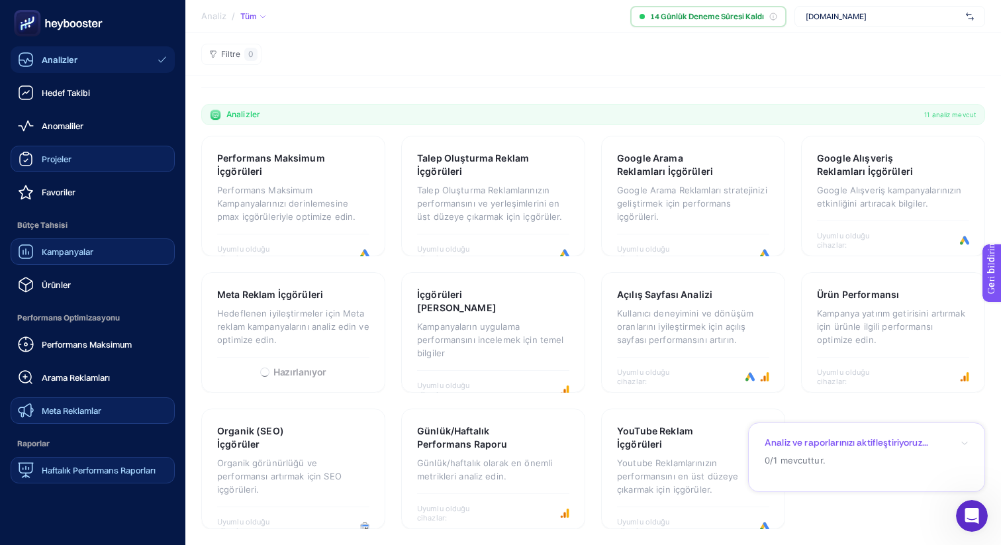
click at [68, 470] on font "Haftalık Performans Raporları" at bounding box center [99, 470] width 114 height 11
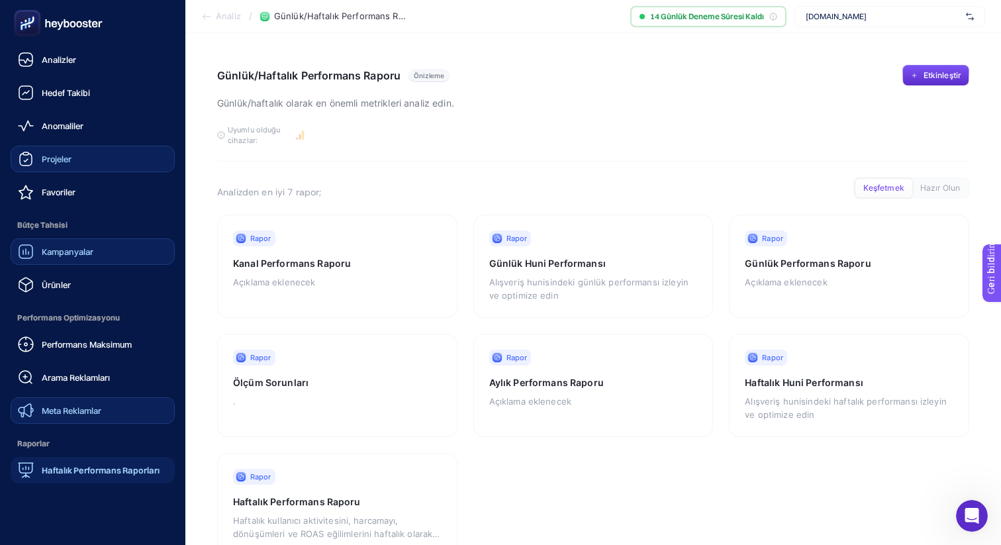
click at [47, 411] on font "Meta Reklamlar" at bounding box center [72, 410] width 60 height 11
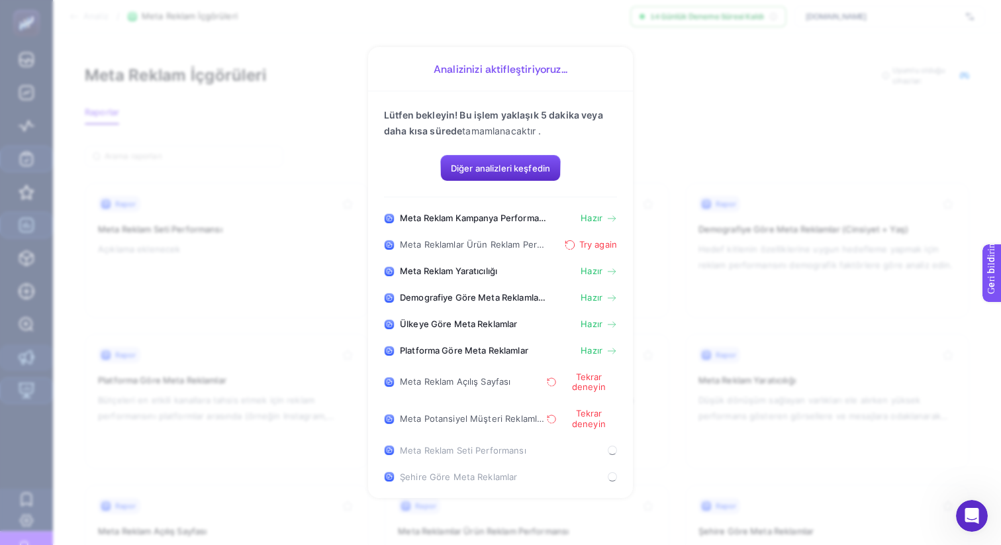
click at [555, 382] on icon "button" at bounding box center [551, 382] width 9 height 11
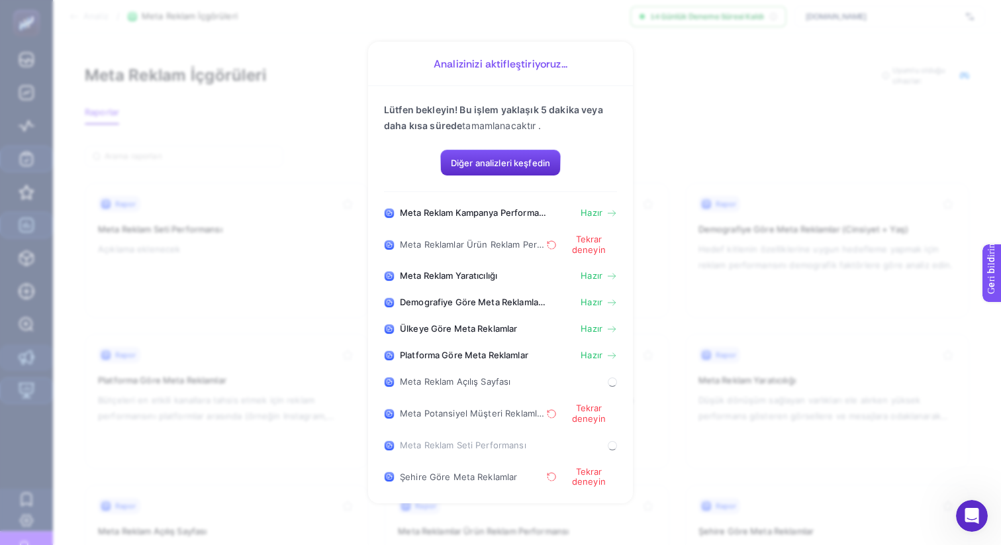
click at [552, 248] on icon "button" at bounding box center [551, 245] width 9 height 11
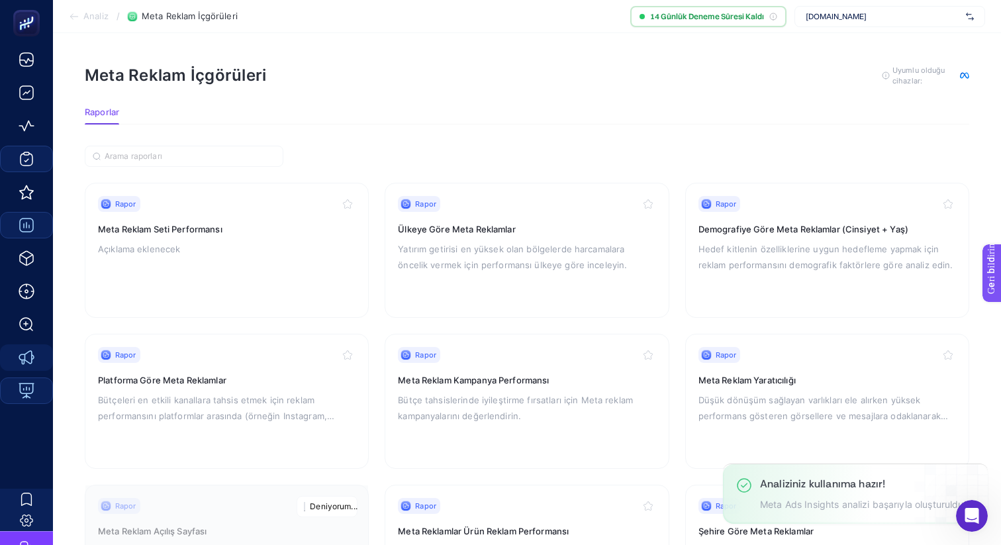
click at [786, 491] on div "Analiziniz kullanıma hazır! Meta Ads Insights analizi başarıyla oluşturuldu!" at bounding box center [863, 494] width 207 height 33
click at [787, 500] on font "Meta Ads Insights analizi başarıyla oluşturuldu!" at bounding box center [863, 504] width 207 height 11
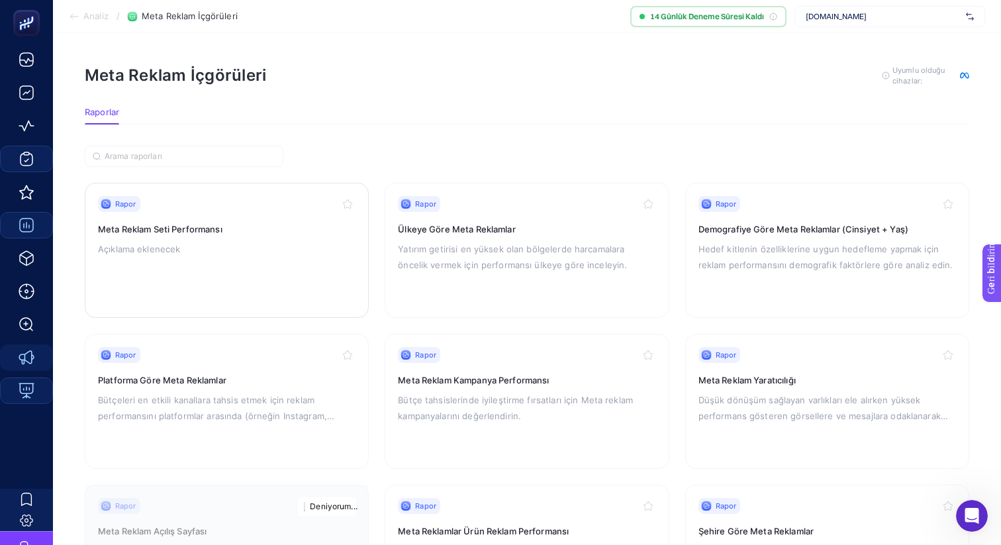
click at [215, 229] on font "Meta Reklam Seti Performansı" at bounding box center [160, 229] width 125 height 11
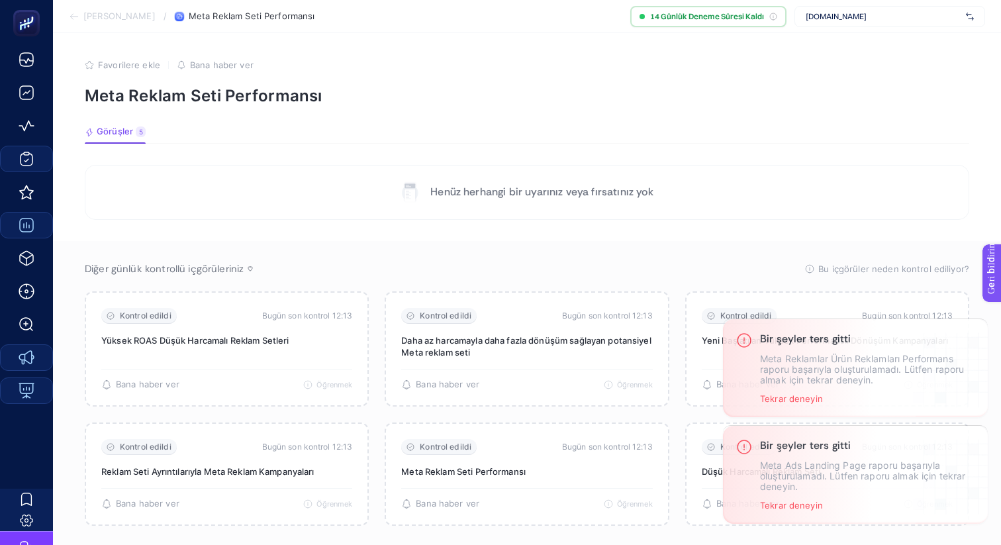
scroll to position [32, 0]
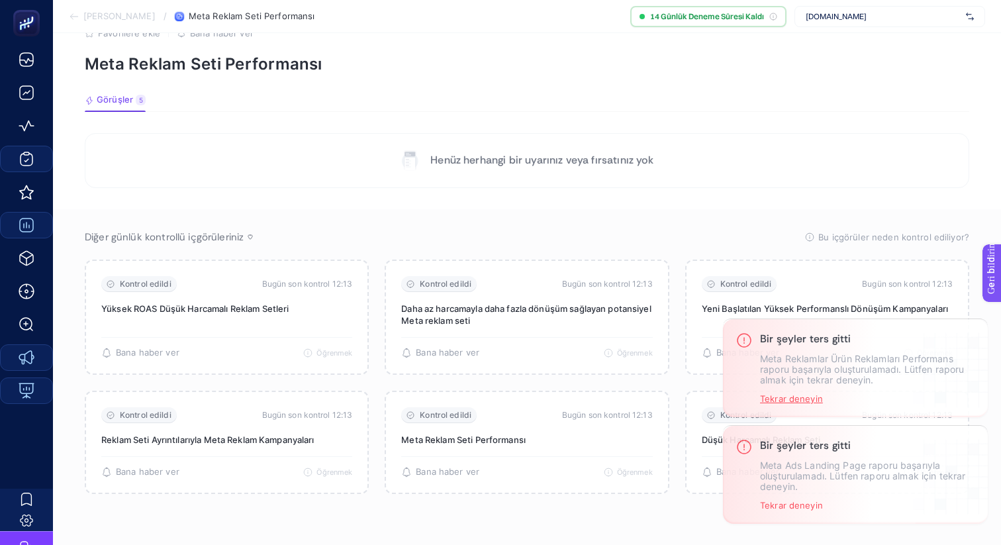
click at [803, 399] on font "Tekrar deneyin" at bounding box center [791, 398] width 63 height 11
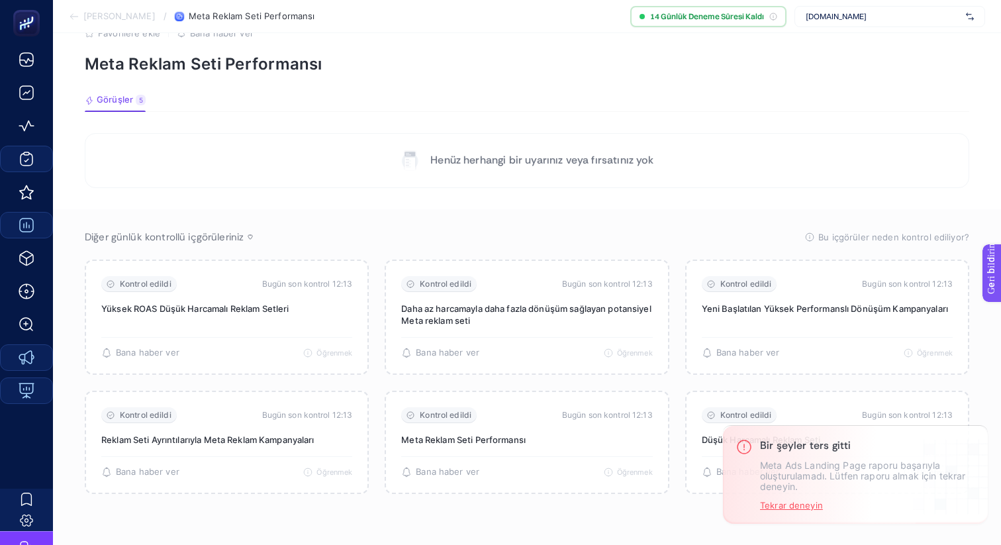
click at [786, 503] on font "Tekrar deneyin" at bounding box center [791, 505] width 63 height 11
click at [128, 16] on font "[PERSON_NAME]" at bounding box center [119, 16] width 72 height 11
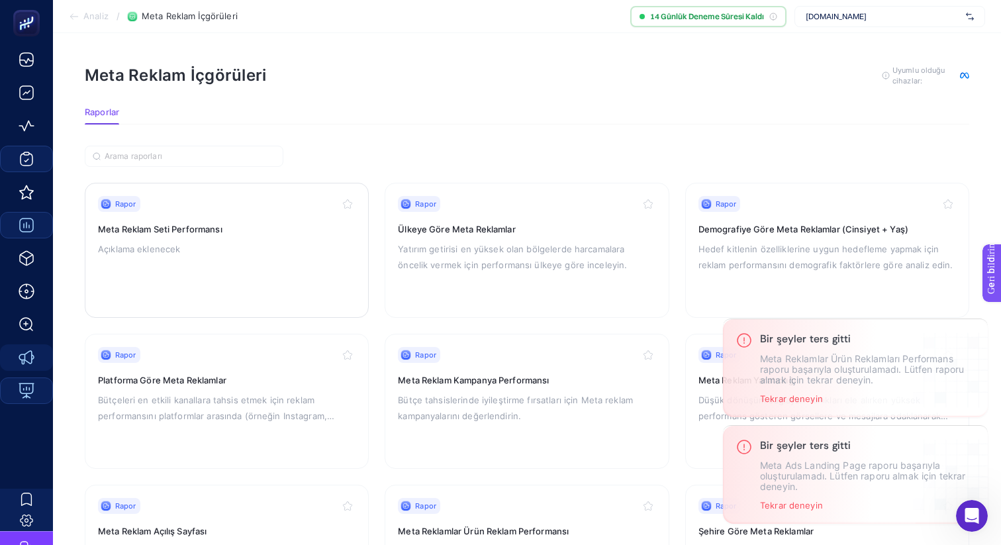
click at [147, 236] on div "Rapor Meta Reklam Seti Performansı Açıklama eklenecek" at bounding box center [227, 250] width 258 height 109
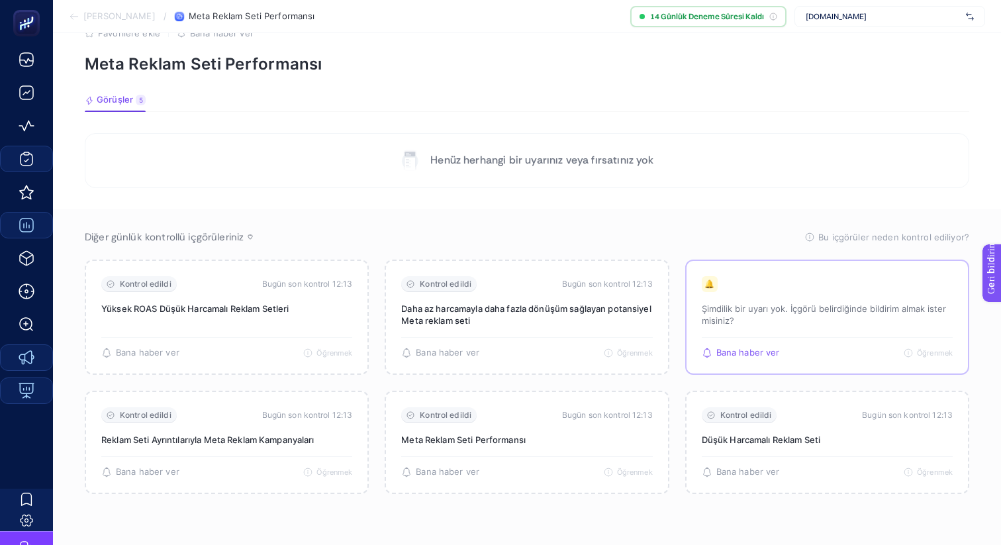
scroll to position [32, 0]
click at [117, 19] on font "[PERSON_NAME]" at bounding box center [119, 16] width 72 height 11
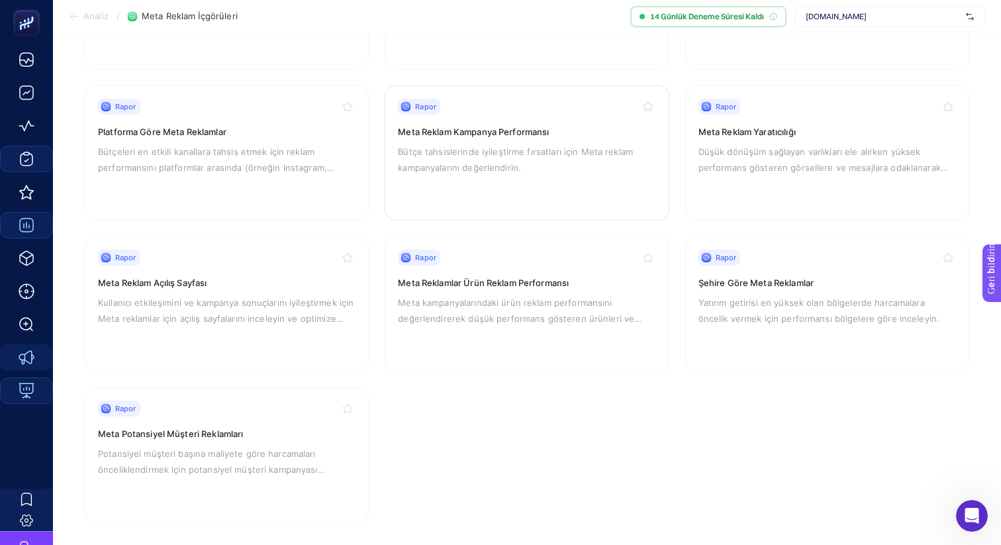
scroll to position [258, 0]
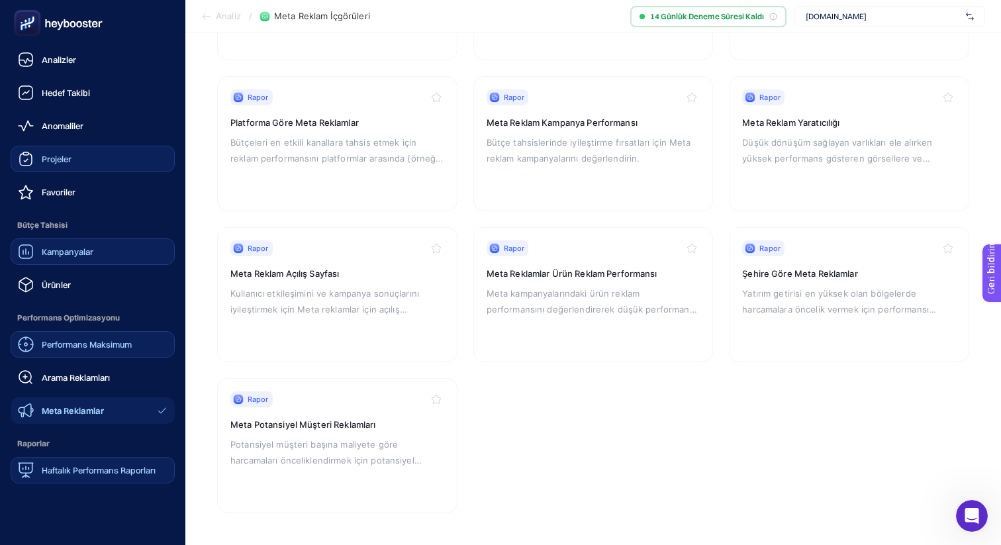
click at [55, 343] on font "Performans Maksimum" at bounding box center [87, 344] width 90 height 11
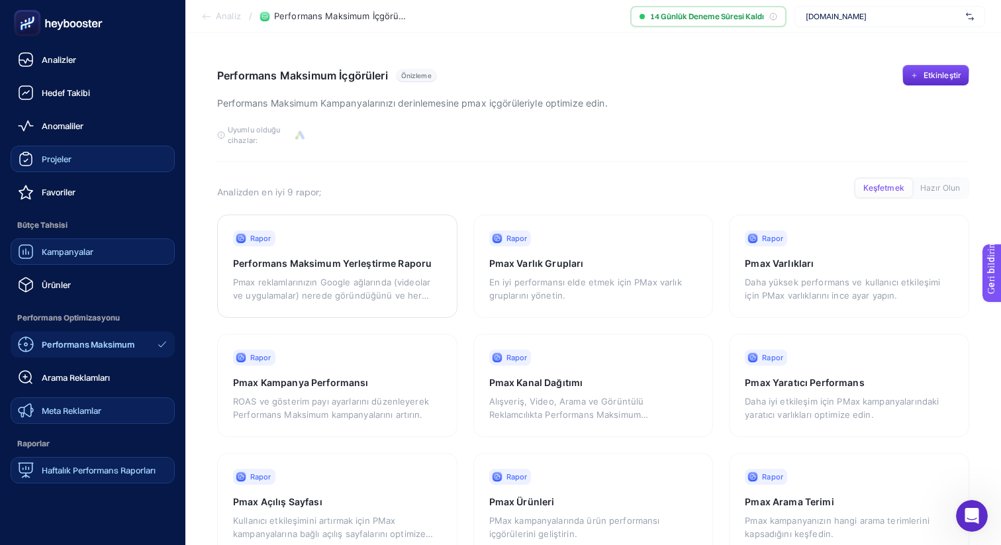
click at [28, 157] on icon at bounding box center [26, 159] width 16 height 16
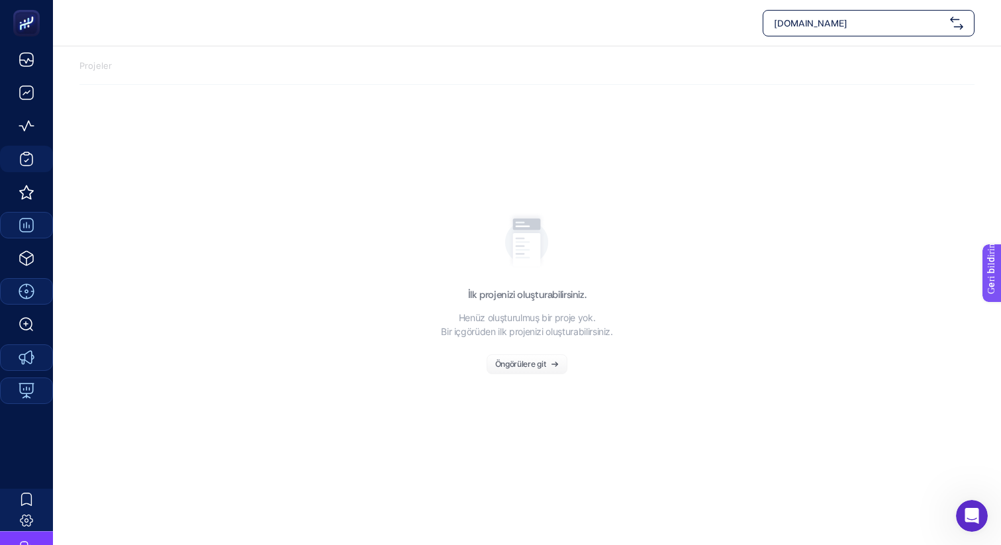
click at [535, 368] on font "Öngörülere git" at bounding box center [520, 364] width 51 height 10
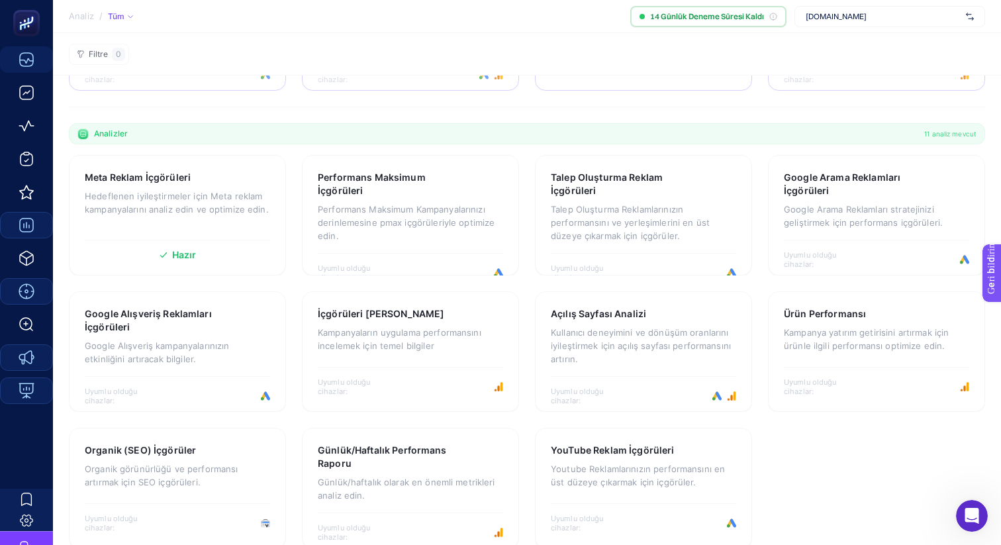
scroll to position [297, 0]
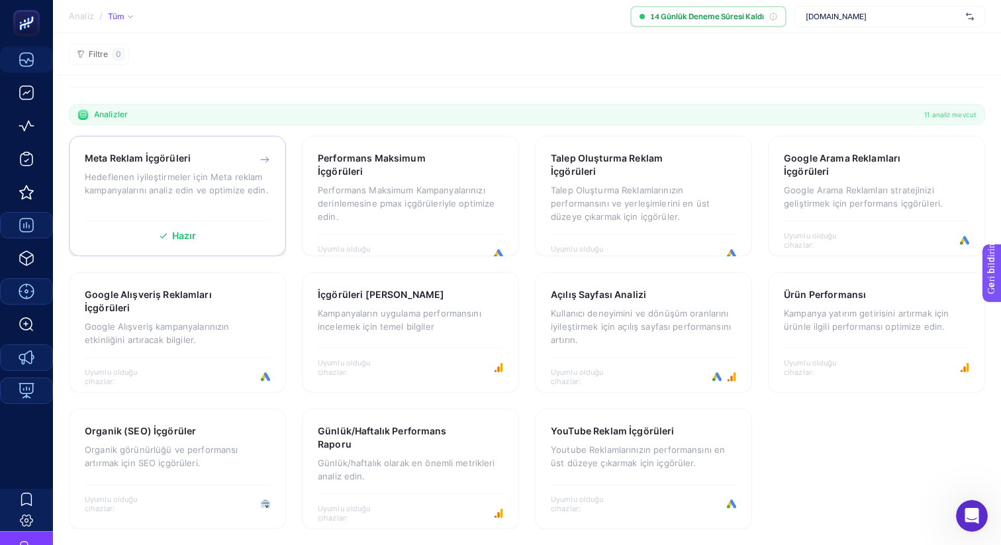
click at [174, 189] on font "Hedeflenen iyileştirmeler için Meta reklam kampanyalarını analiz edin ve optimi…" at bounding box center [177, 184] width 184 height 24
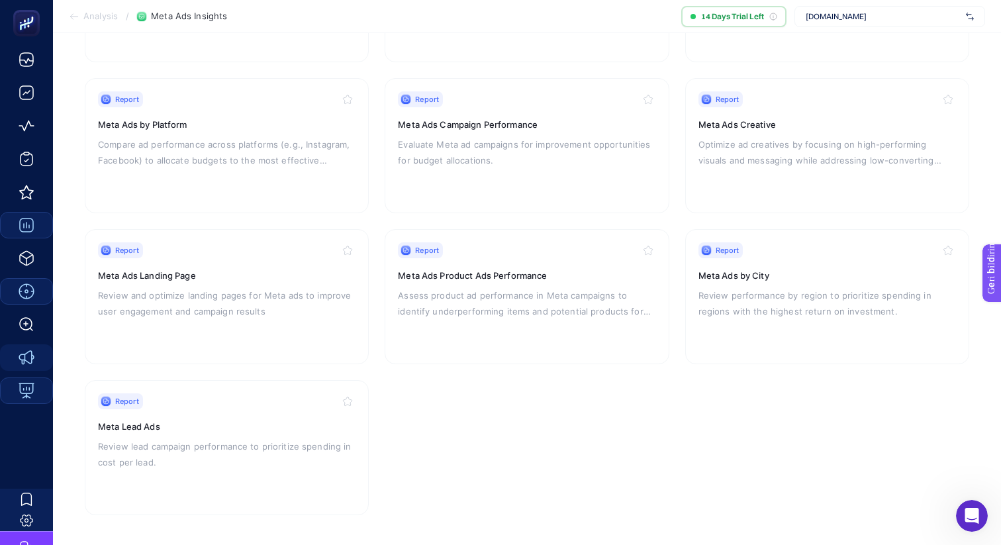
scroll to position [258, 0]
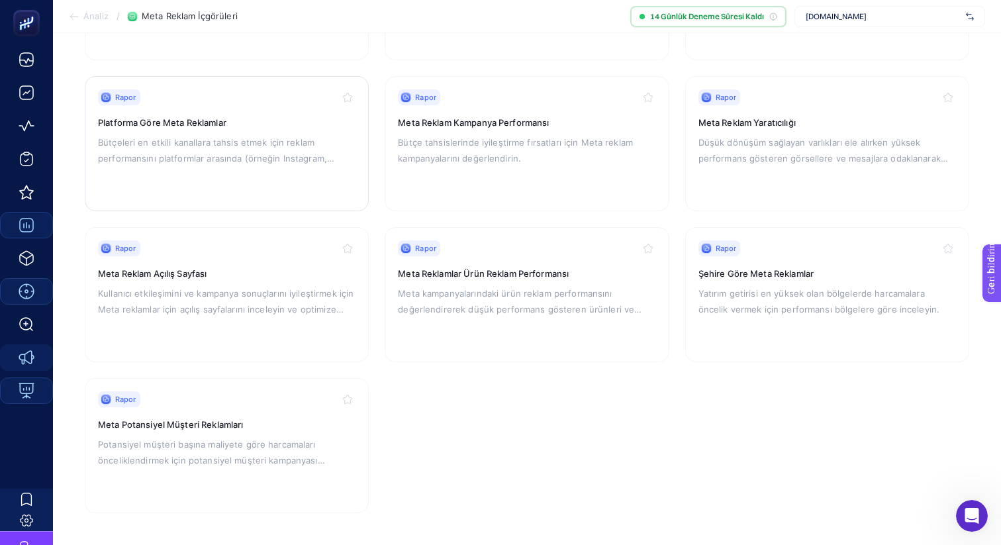
click at [185, 123] on font "Platforma Göre Meta Reklamlar" at bounding box center [162, 122] width 128 height 11
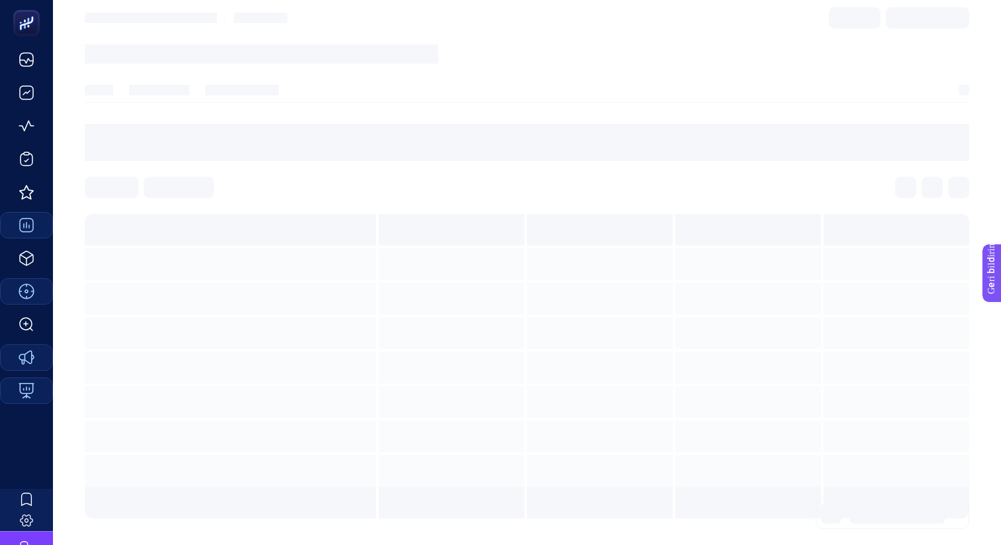
scroll to position [32, 0]
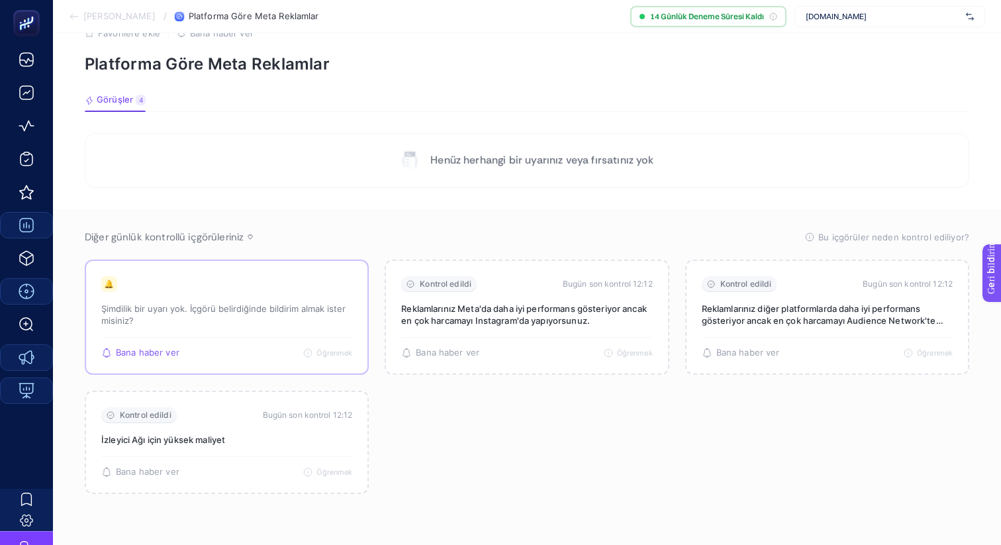
click at [170, 319] on p "Şimdilik bir uyarı yok. İçgörü belirdiğinde bildirim almak ister misiniz?" at bounding box center [226, 315] width 251 height 24
click at [492, 163] on font "Henüz herhangi bir uyarınız veya fırsatınız yok" at bounding box center [542, 160] width 223 height 14
click at [844, 21] on font "[DOMAIN_NAME]" at bounding box center [836, 16] width 61 height 10
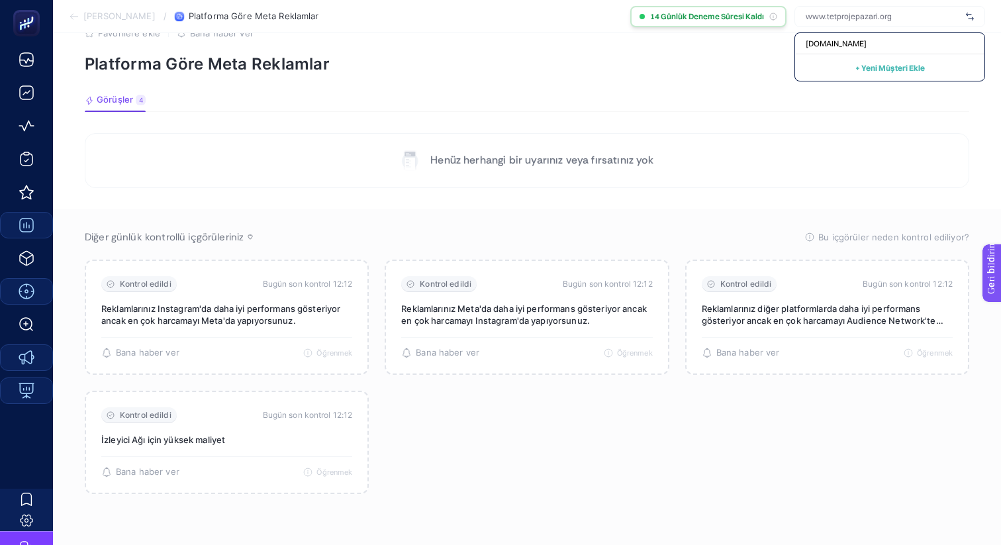
click at [755, 15] on font "14 Günlük Deneme Süresi Kaldı" at bounding box center [707, 16] width 114 height 10
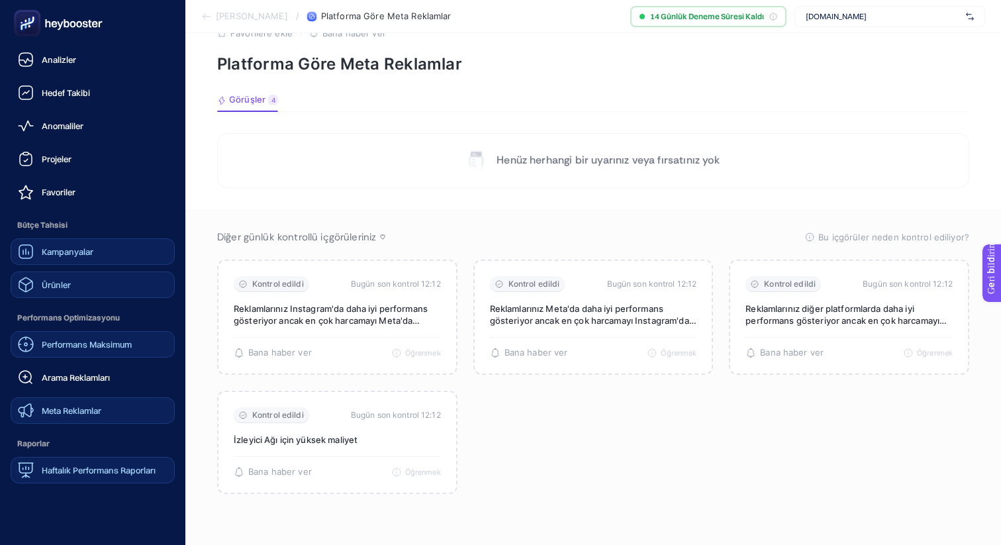
click at [40, 285] on div "Ürünler" at bounding box center [44, 285] width 53 height 16
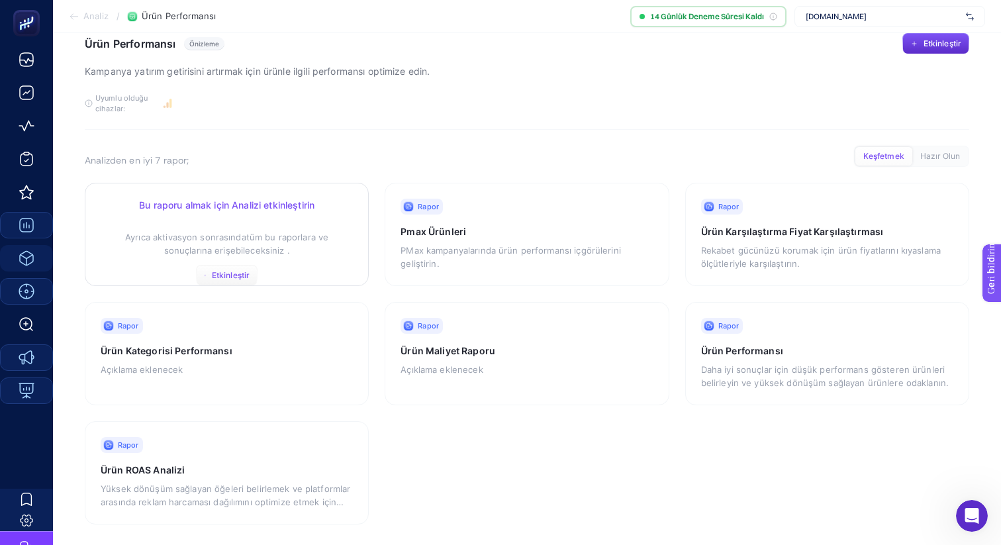
click at [230, 261] on div "Bu raporu almak için Analizi etkinleştirin Ayrıca aktivasyon sonrasında tüm bu …" at bounding box center [227, 242] width 252 height 87
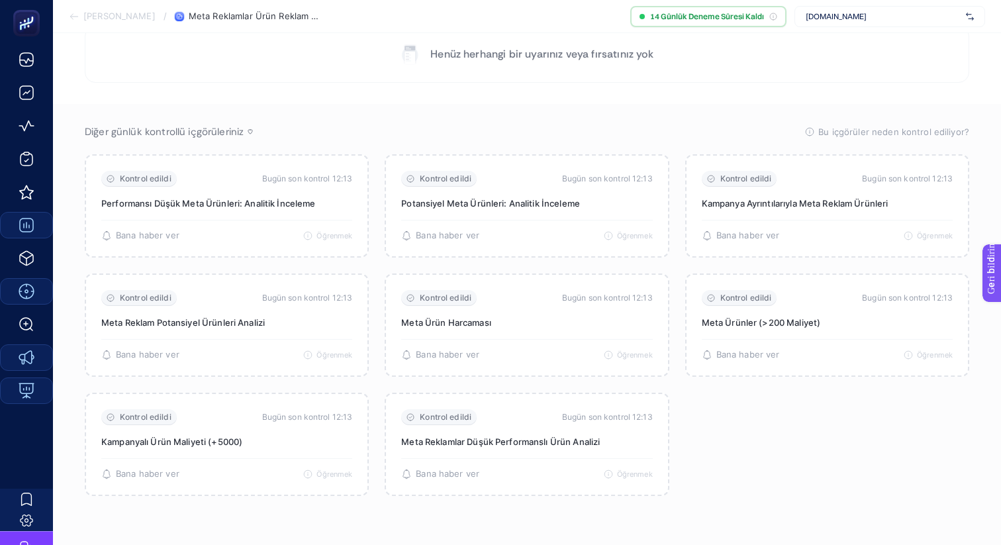
scroll to position [139, 0]
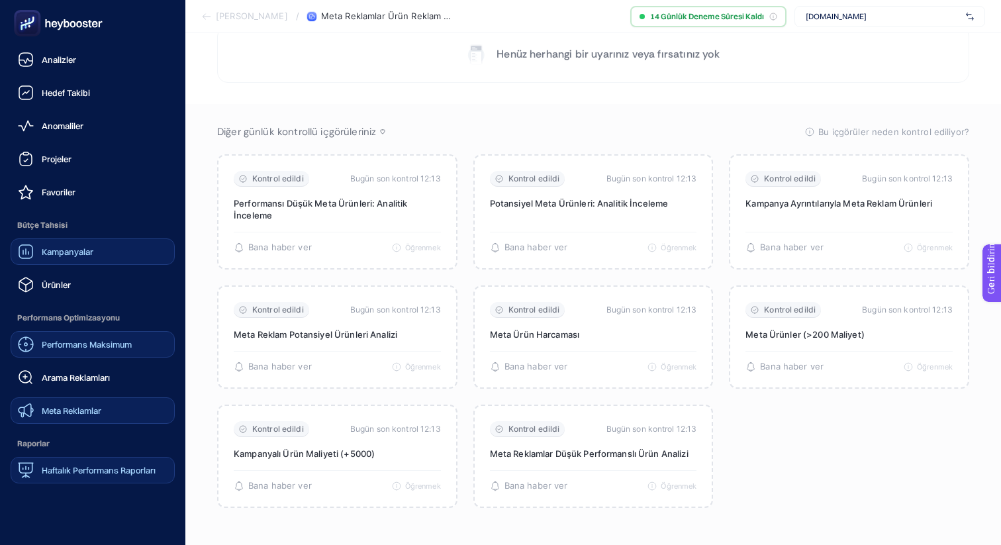
click at [60, 32] on icon at bounding box center [58, 23] width 95 height 26
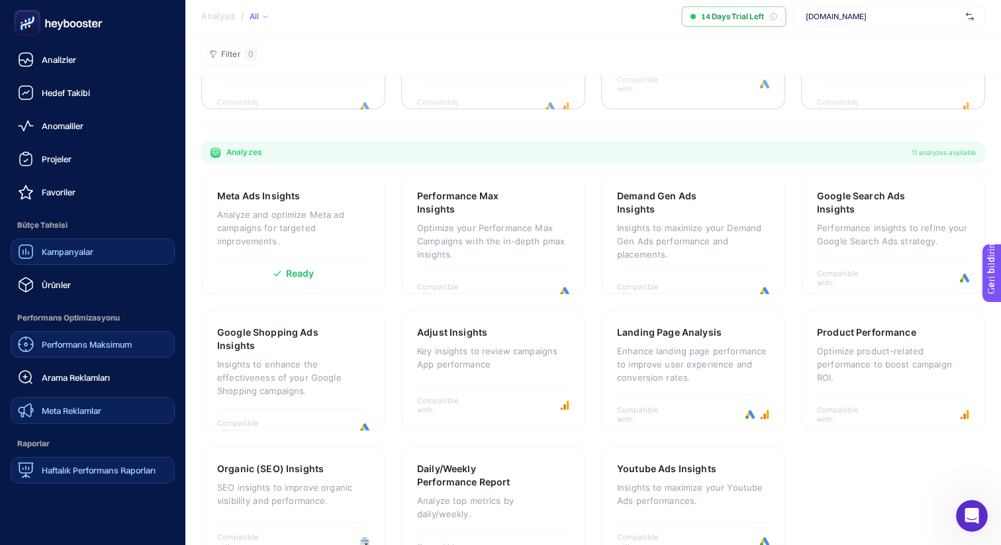
scroll to position [297, 0]
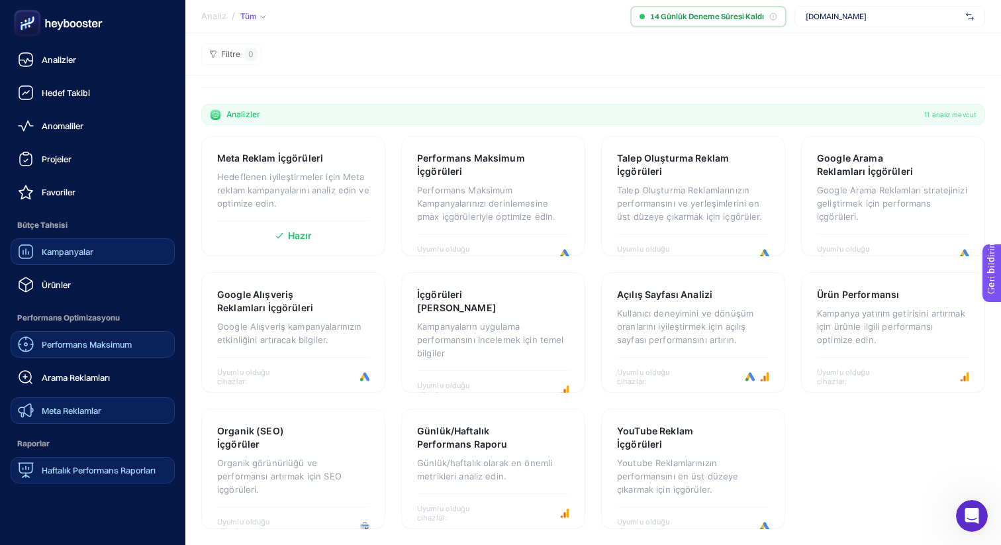
click at [60, 32] on icon at bounding box center [58, 23] width 95 height 26
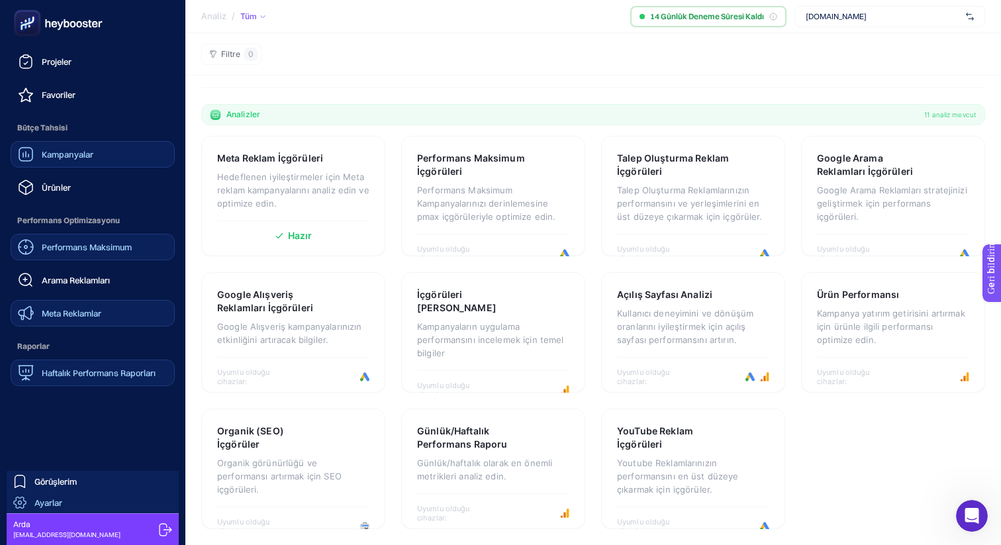
click at [56, 501] on font "Ayarlar" at bounding box center [48, 502] width 28 height 11
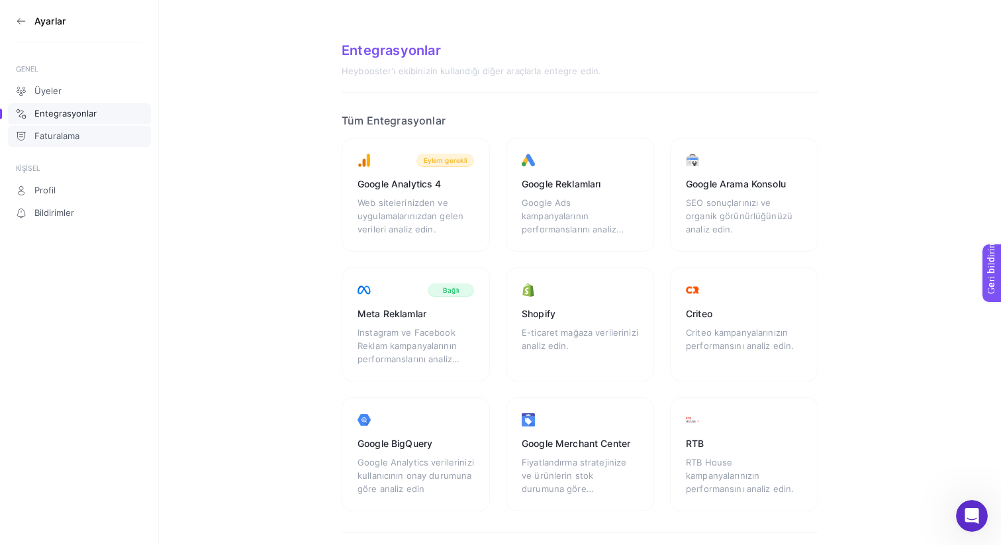
click at [62, 134] on font "Faturalama" at bounding box center [56, 135] width 45 height 11
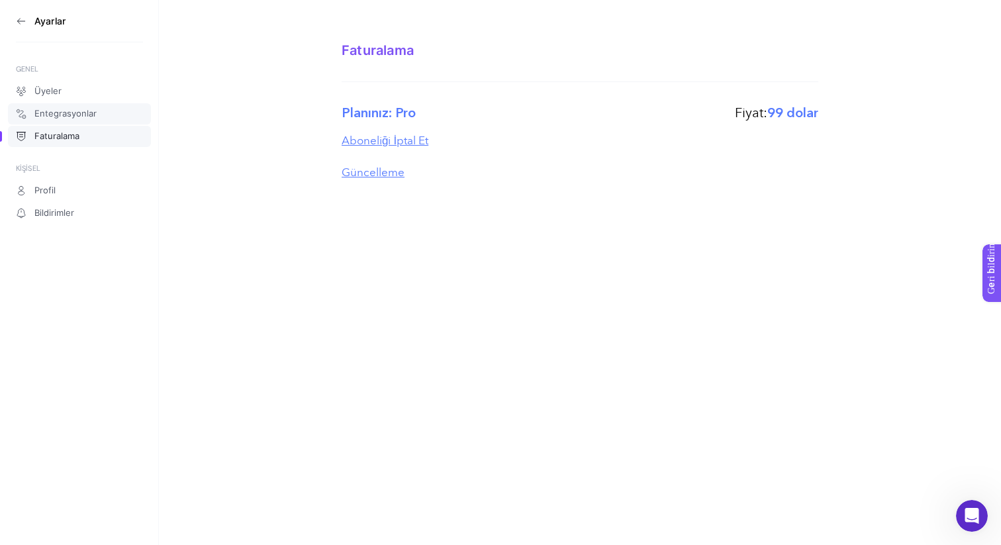
click at [48, 118] on font "Entegrasyonlar" at bounding box center [65, 113] width 62 height 11
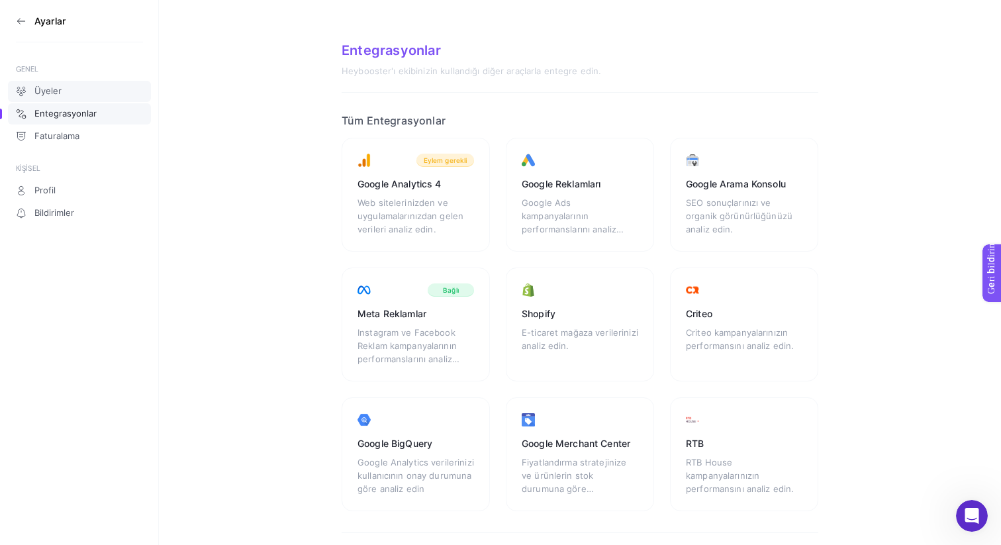
click at [46, 82] on link "Üyeler" at bounding box center [79, 91] width 143 height 21
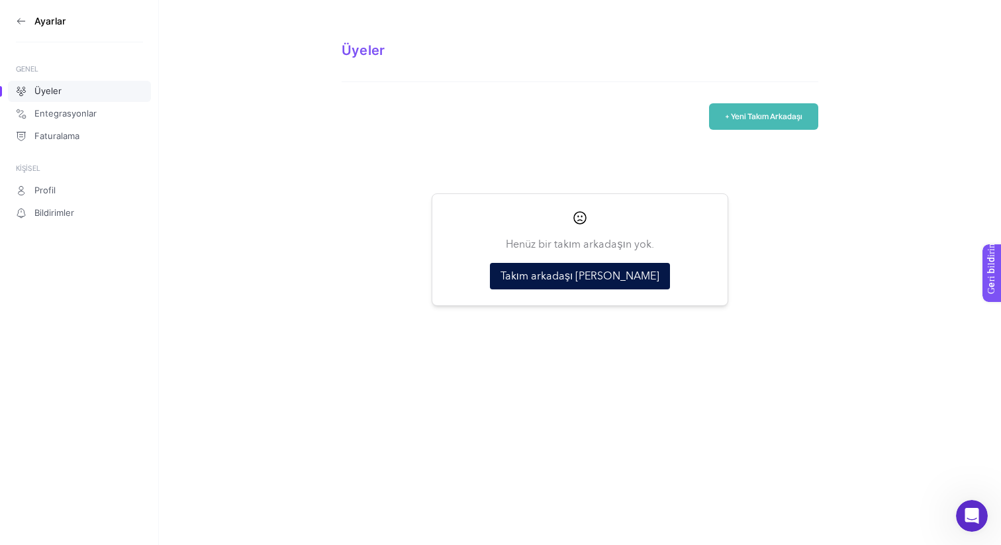
click at [19, 23] on icon at bounding box center [21, 21] width 11 height 11
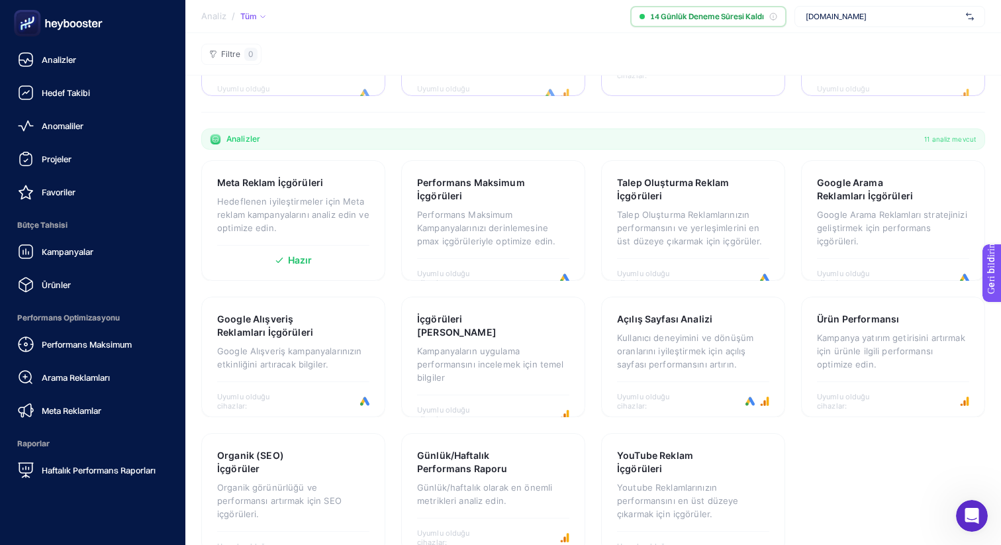
scroll to position [297, 0]
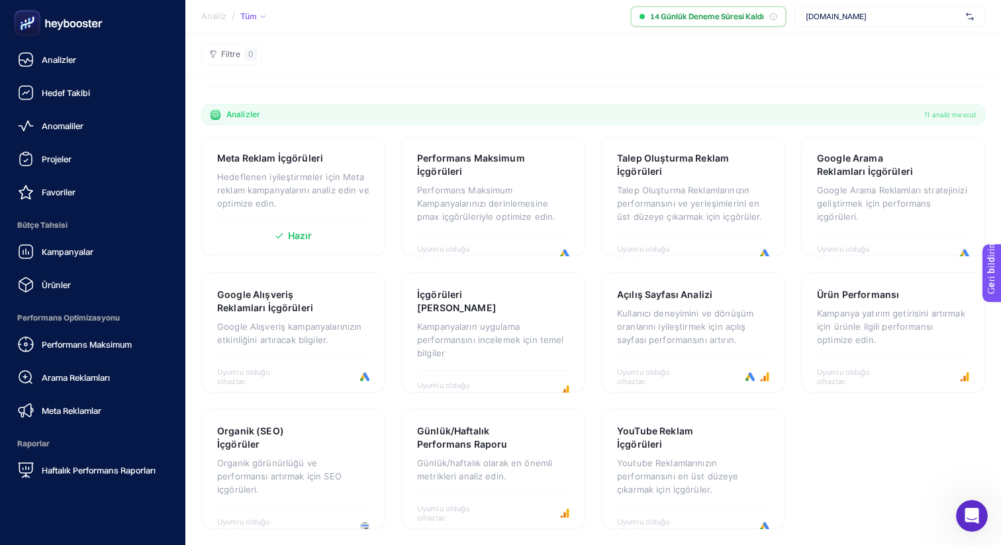
click at [68, 21] on icon at bounding box center [58, 23] width 95 height 26
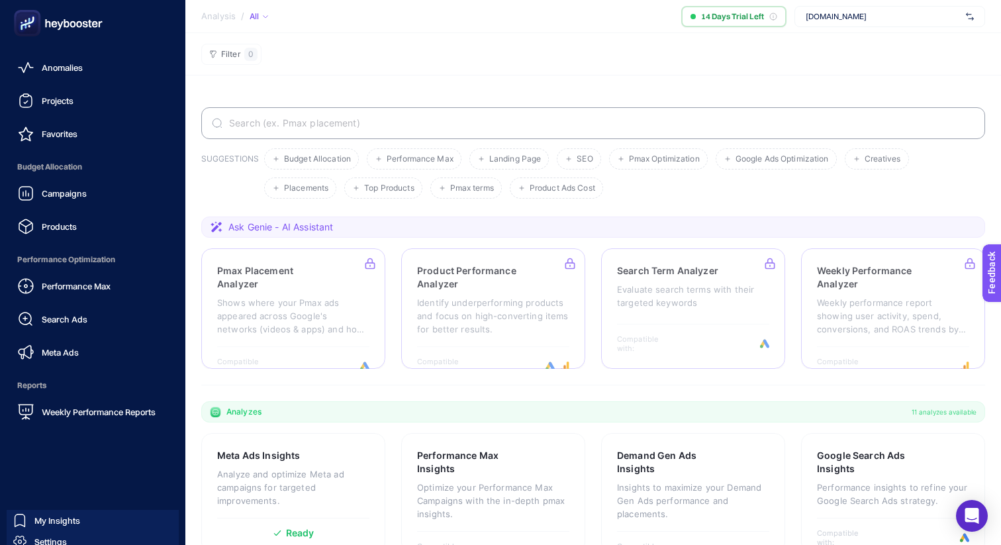
scroll to position [97, 0]
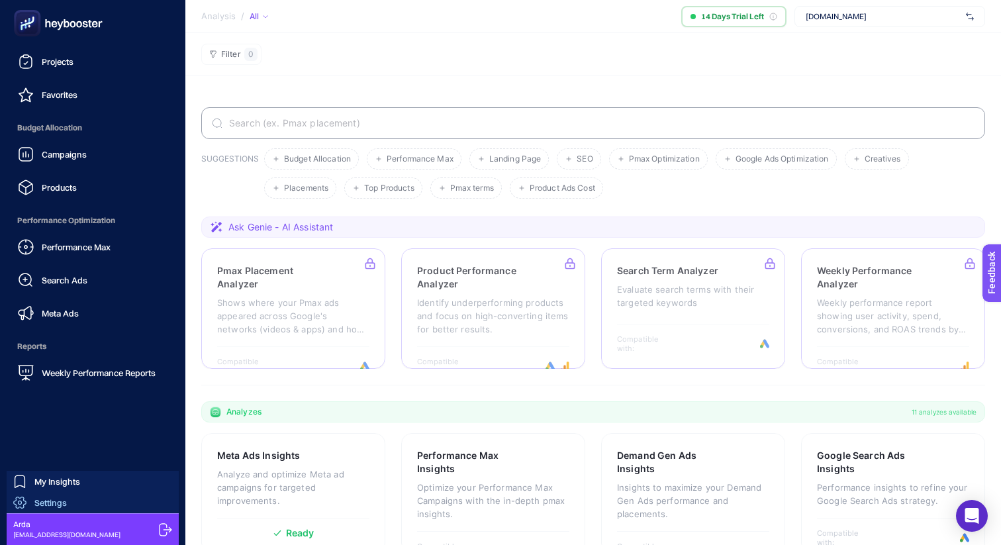
click at [36, 511] on link "Settings" at bounding box center [93, 502] width 172 height 21
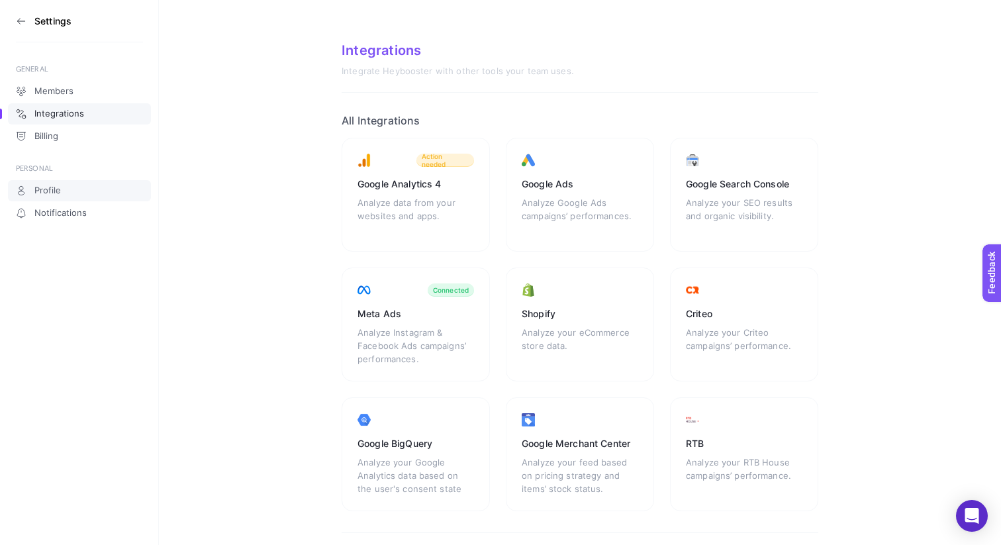
click at [44, 188] on span "Profile" at bounding box center [47, 190] width 26 height 11
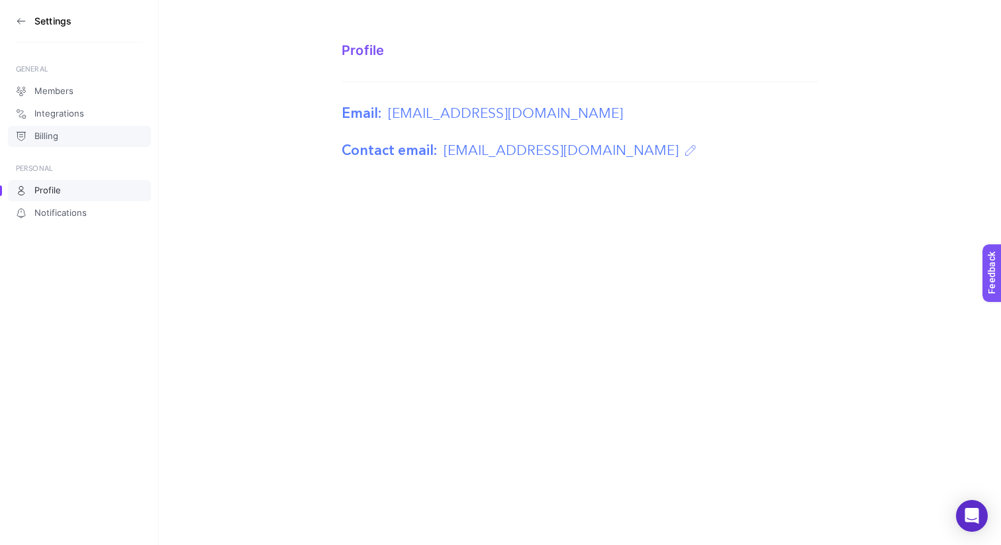
click at [48, 139] on span "Billing" at bounding box center [46, 136] width 24 height 11
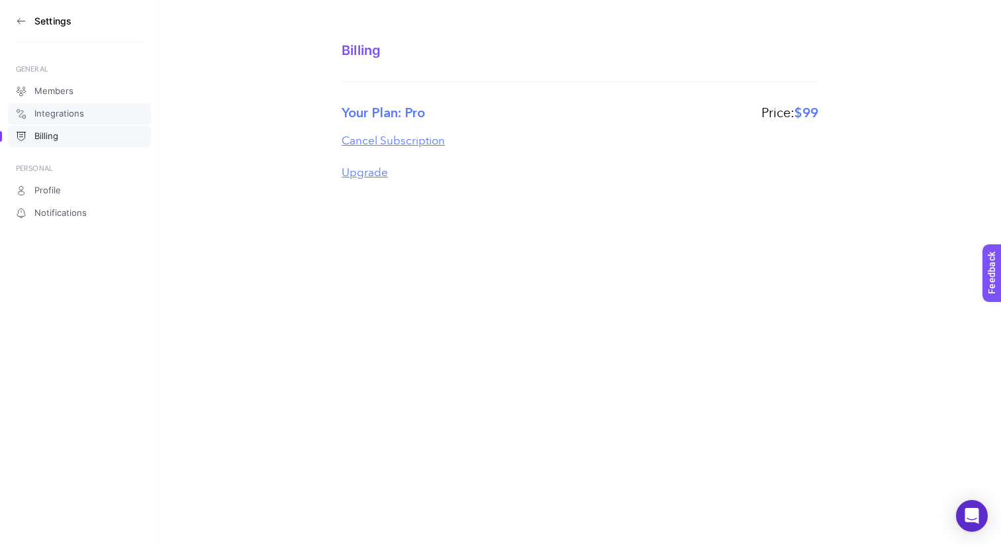
click at [56, 112] on span "Integrations" at bounding box center [59, 114] width 50 height 11
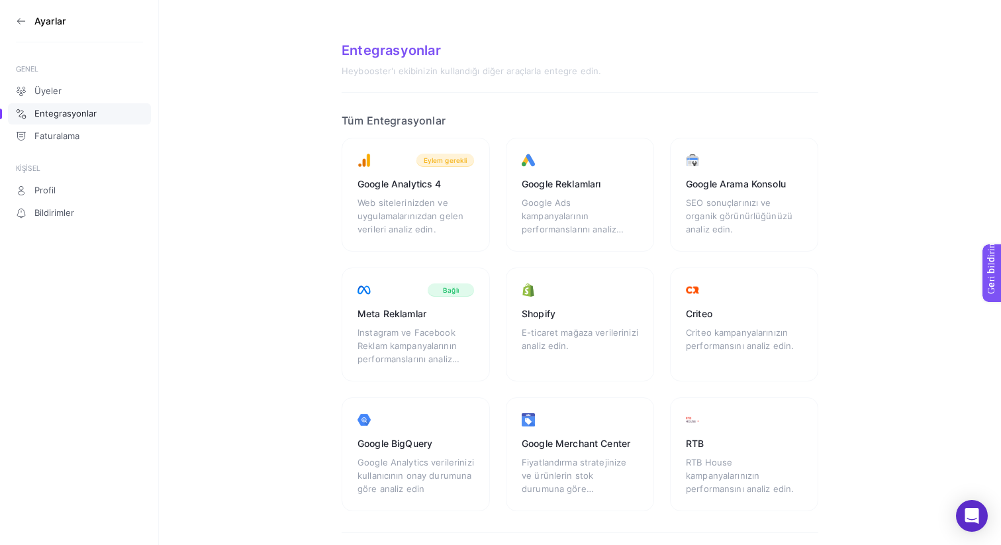
click at [272, 336] on section "Entegrasyonlar Heybooster'ı ekibinizin kullandığı diğer araçlarla entegre edin.…" at bounding box center [580, 378] width 842 height 756
click at [30, 19] on section "Ayarlar" at bounding box center [79, 21] width 127 height 42
click at [48, 28] on section "Ayarlar" at bounding box center [79, 21] width 127 height 42
click at [27, 21] on section "Ayarlar" at bounding box center [79, 21] width 127 height 42
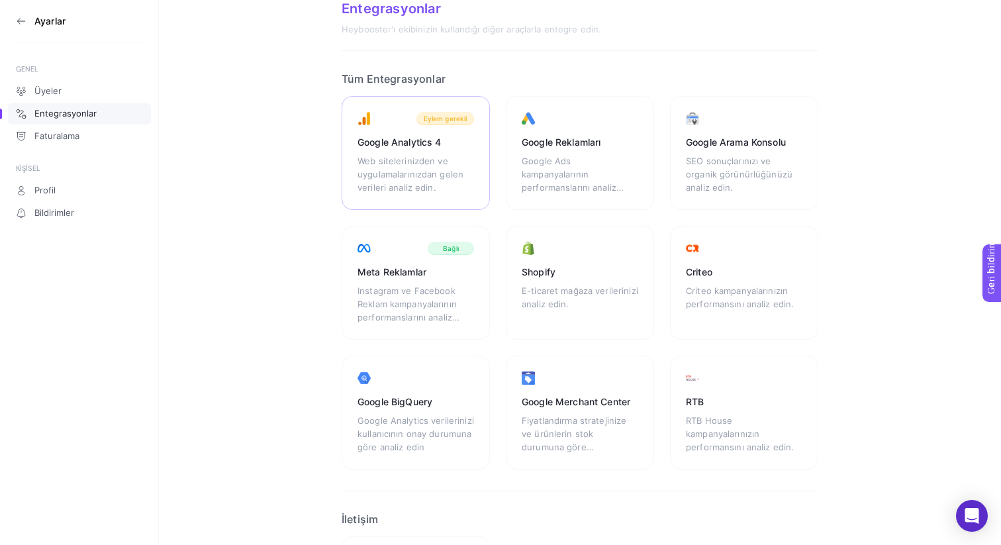
scroll to position [41, 0]
click at [410, 278] on font "Meta Reklamlar" at bounding box center [392, 272] width 69 height 11
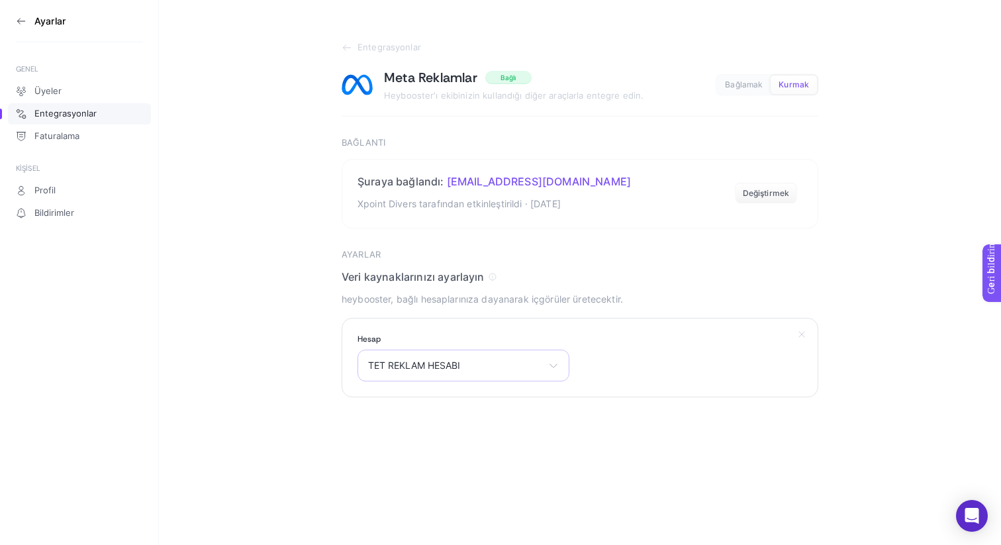
click at [539, 379] on div "TET REKLAM HESABI 21321196 gen ilaç [PERSON_NAME] Kumaş Evi Reklam TET REKLAM H…" at bounding box center [464, 366] width 212 height 32
click at [54, 96] on span "Üyeler" at bounding box center [47, 91] width 27 height 11
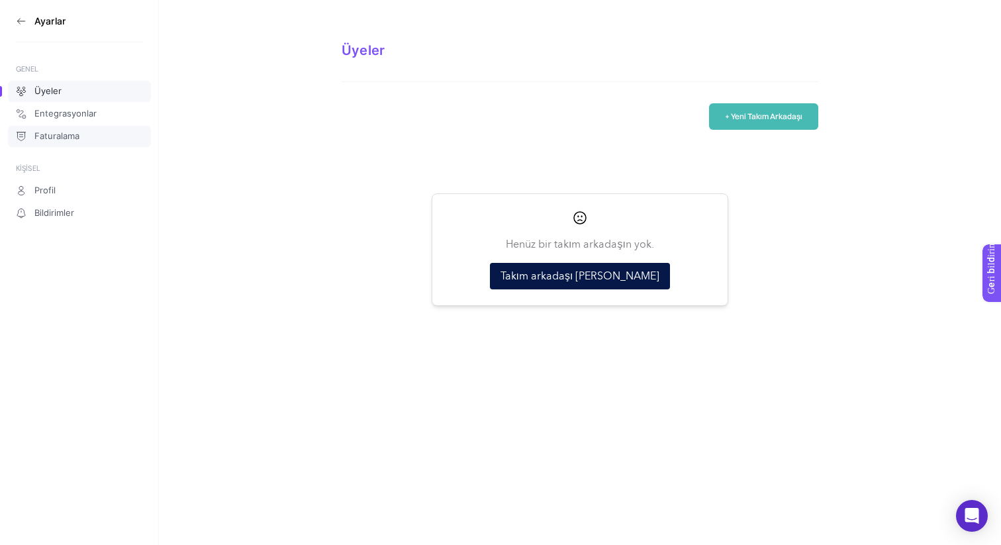
click at [50, 137] on font "Faturalama" at bounding box center [56, 135] width 45 height 11
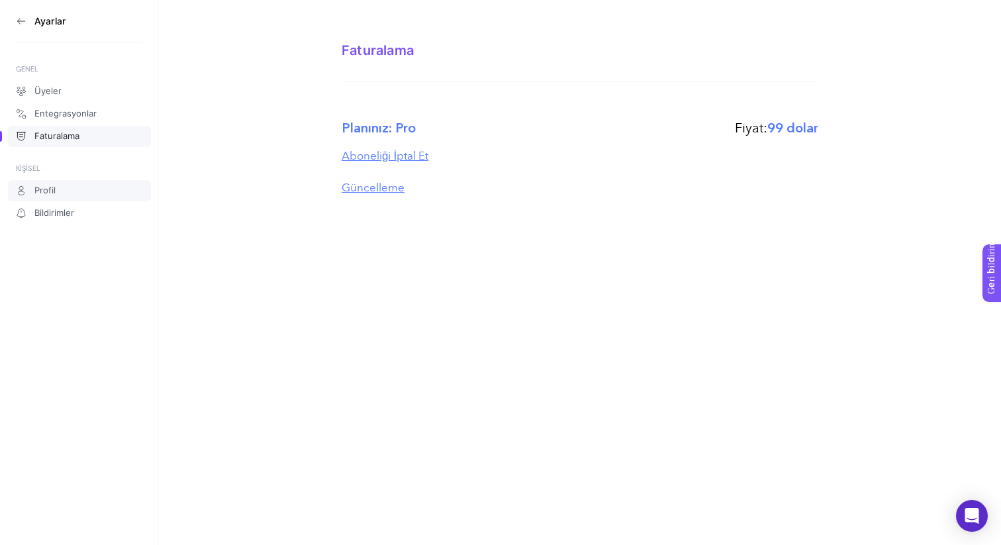
click at [46, 186] on font "Profil" at bounding box center [44, 190] width 21 height 11
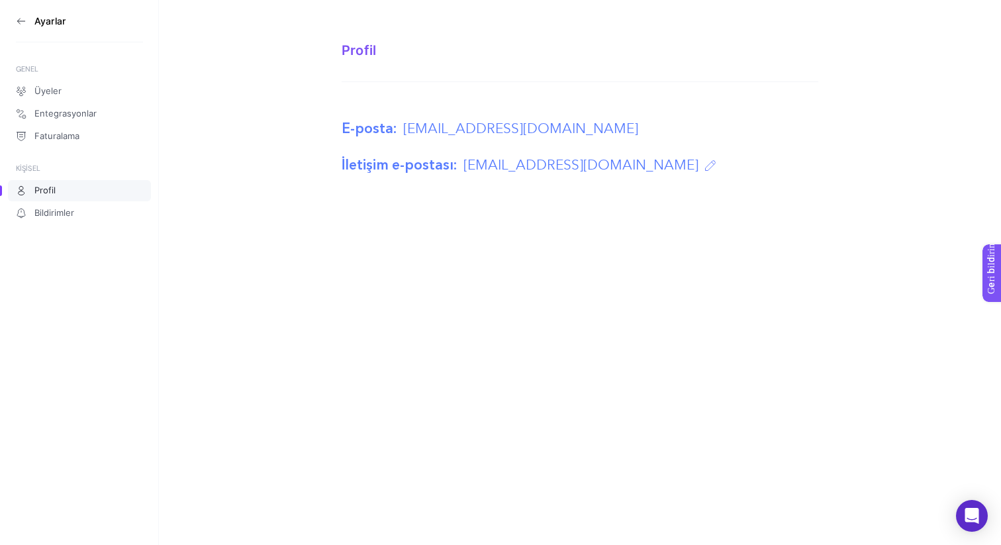
click at [38, 26] on font "Ayarlar" at bounding box center [49, 20] width 31 height 11
click at [19, 17] on icon at bounding box center [21, 21] width 11 height 11
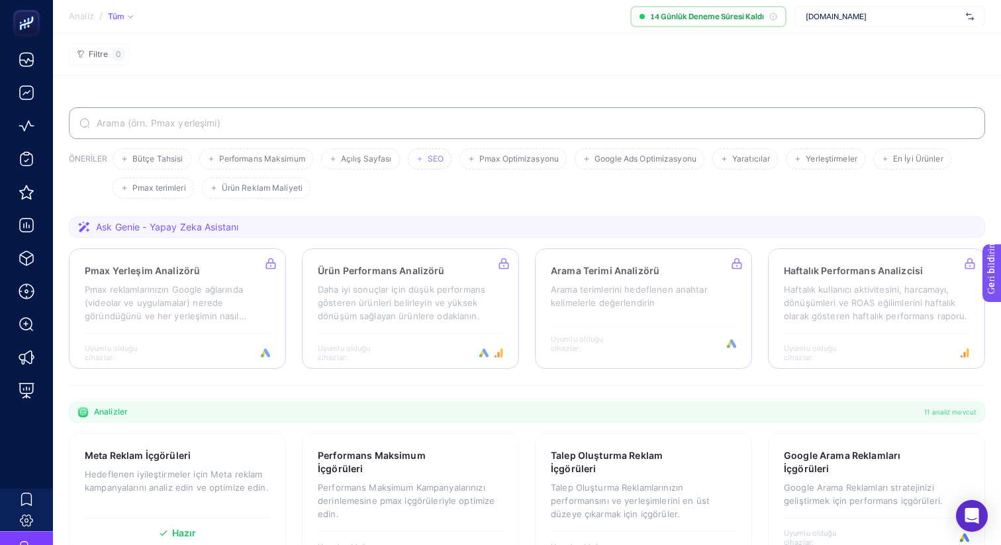
click at [432, 158] on font "SEO" at bounding box center [436, 159] width 16 height 10
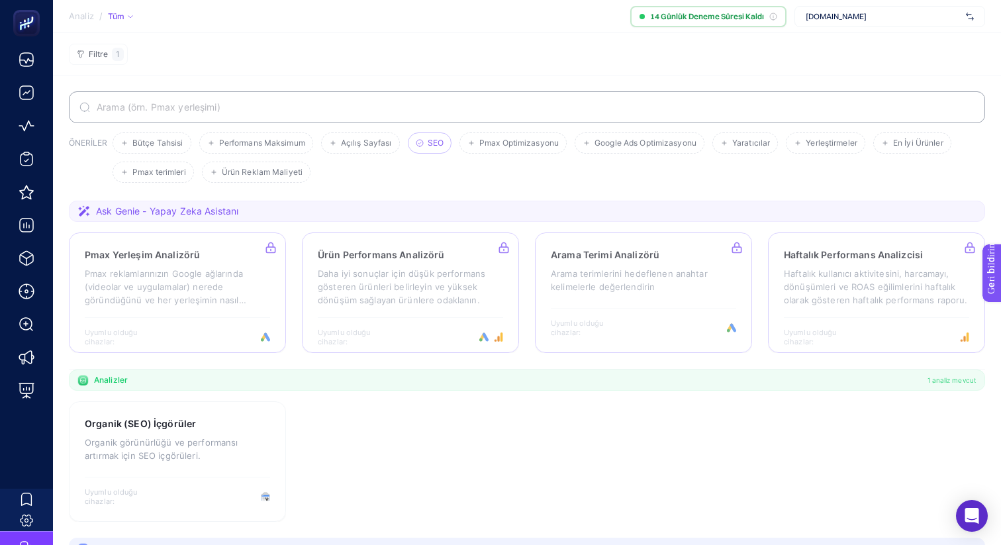
click at [430, 144] on font "SEO" at bounding box center [436, 143] width 16 height 10
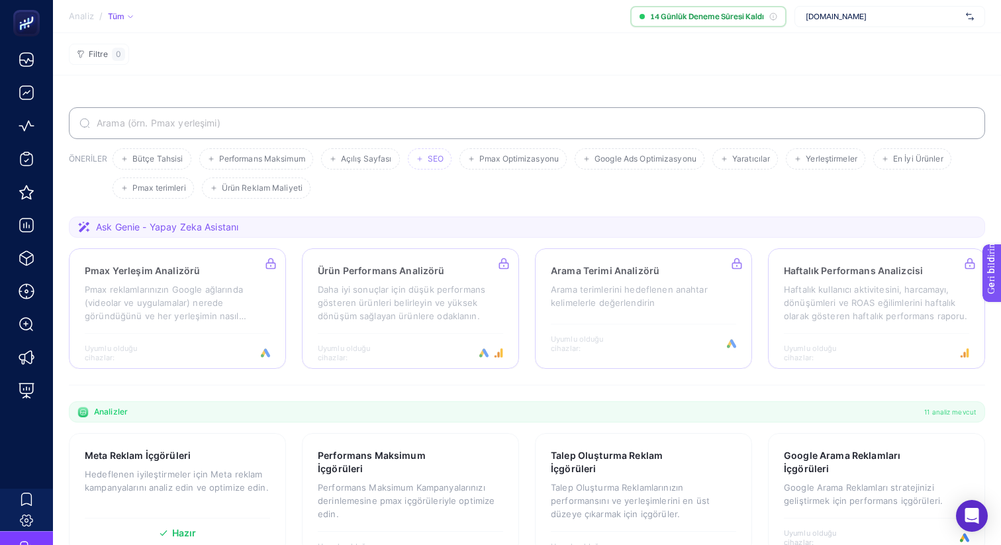
click at [460, 157] on li "SEO" at bounding box center [513, 158] width 107 height 21
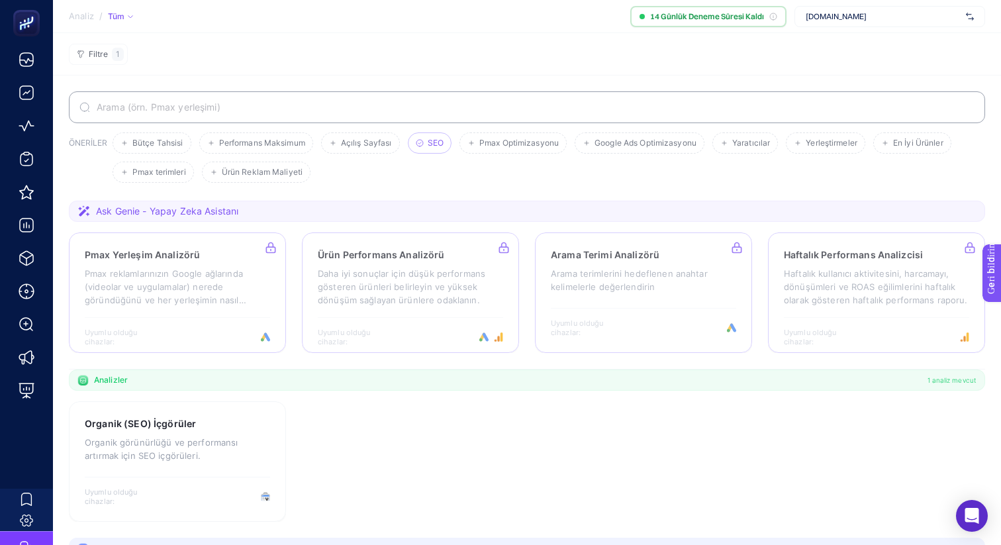
click at [426, 157] on ul "Bütçe Tahsisi Performans Maksimum Açılış Sayfası SEO Pmax Optimizasyonu Google …" at bounding box center [547, 157] width 868 height 50
click at [426, 144] on li "SEO" at bounding box center [430, 142] width 44 height 21
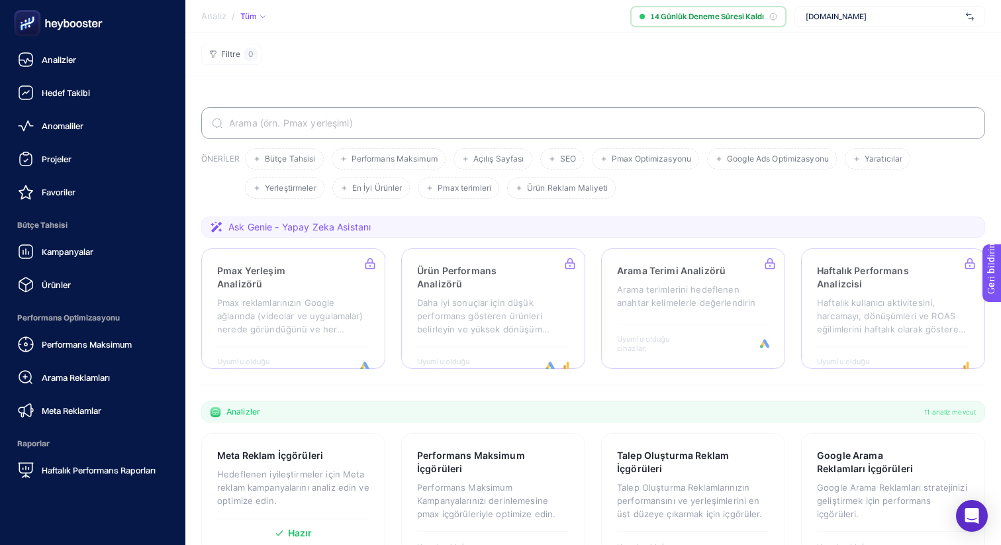
click at [60, 23] on icon at bounding box center [58, 23] width 95 height 26
click at [57, 62] on font "Analizler" at bounding box center [59, 59] width 34 height 11
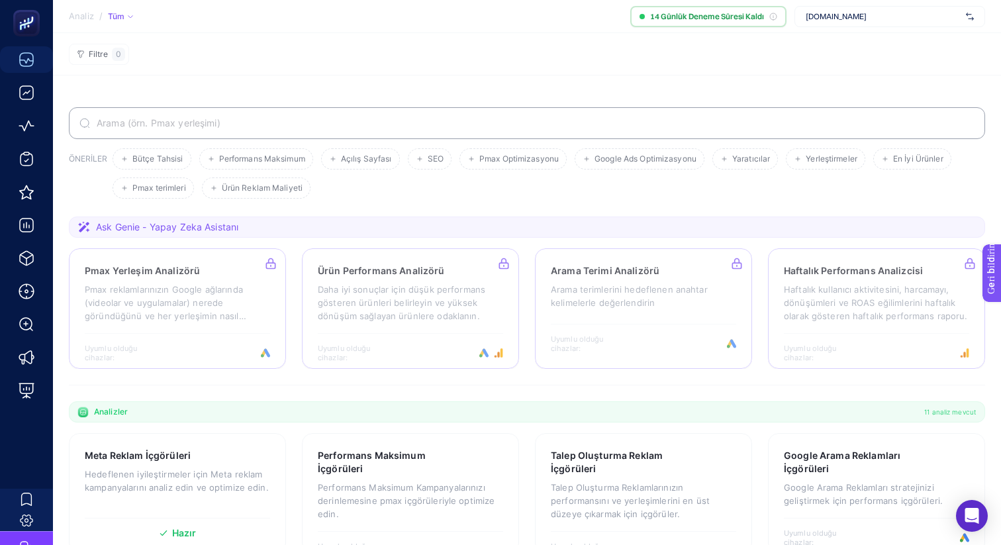
click at [234, 120] on input "Aramak" at bounding box center [534, 123] width 881 height 11
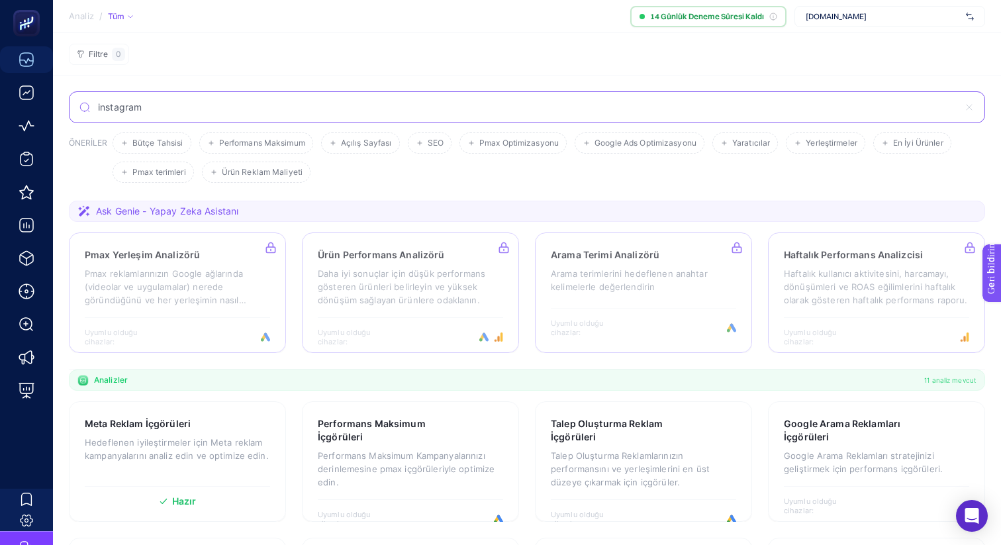
type input "instagram"
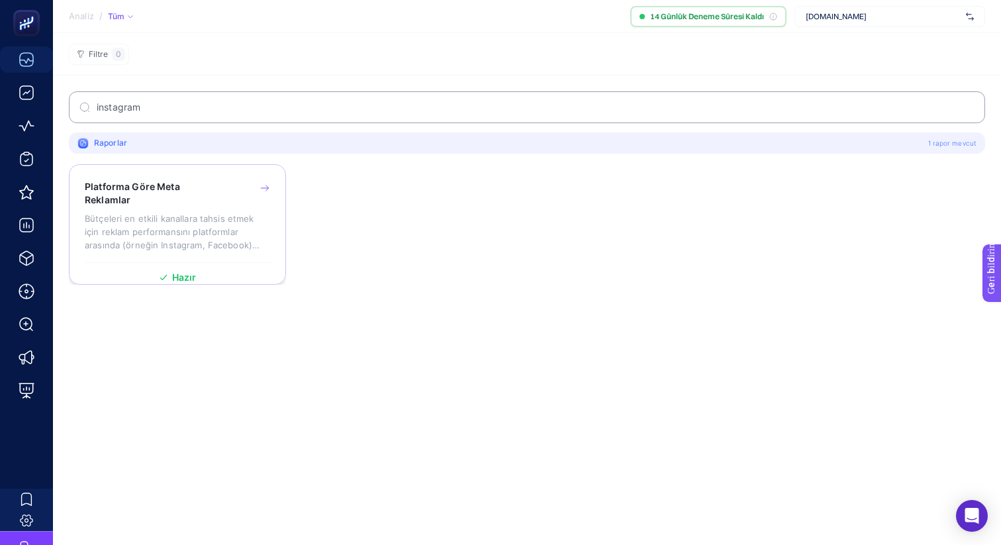
click at [168, 231] on font "Bütçeleri en etkili kanallara tahsis etmek için reklam performansını platformla…" at bounding box center [172, 238] width 175 height 50
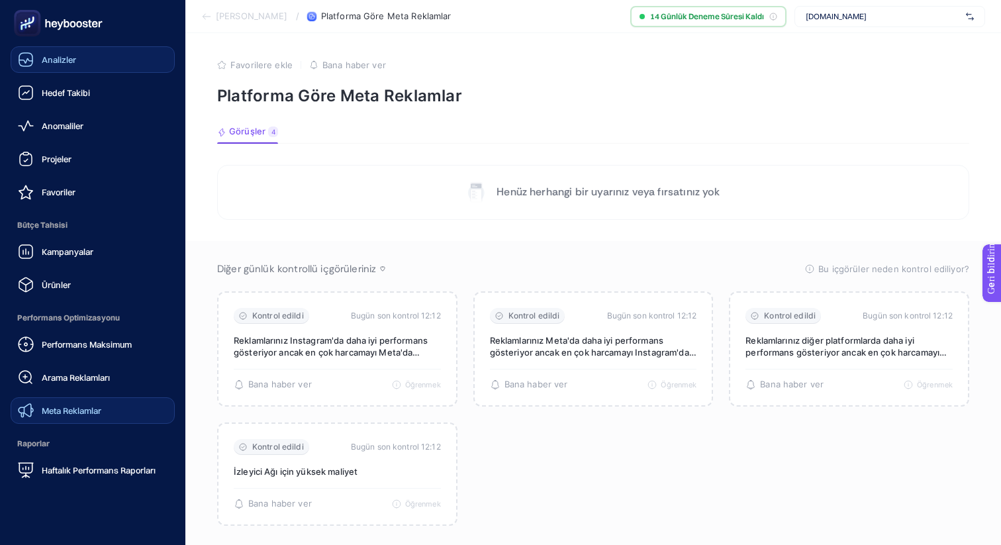
click at [67, 411] on font "Meta Reklamlar" at bounding box center [72, 410] width 60 height 11
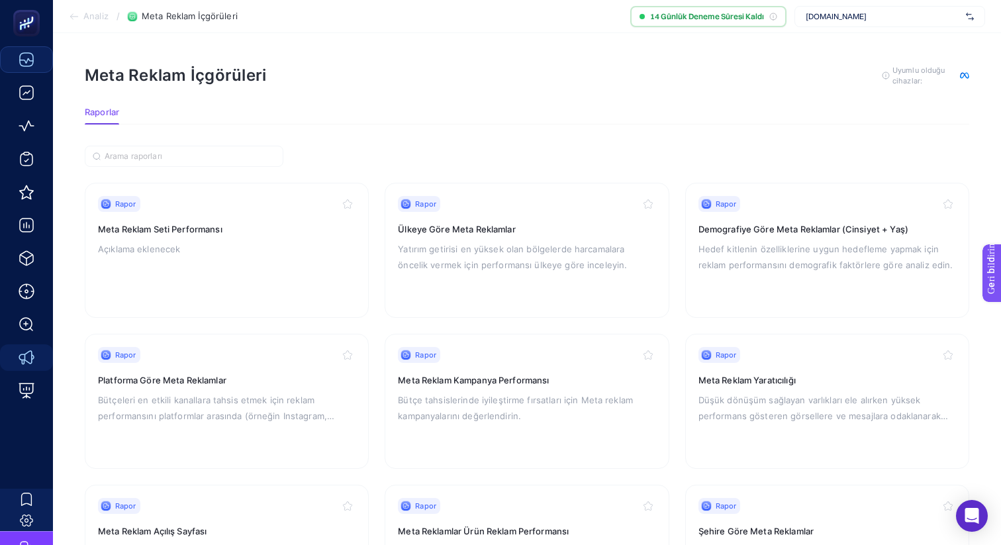
click at [944, 77] on span "Uyumlu olduğu cihazlar:" at bounding box center [923, 75] width 60 height 21
click at [854, 25] on div "[DOMAIN_NAME]" at bounding box center [890, 16] width 191 height 21
click at [689, 99] on section "Meta Reklam İçgörüleri Bu analizden kaliteli sonuçlar almak için, gerekli ve is…" at bounding box center [527, 86] width 885 height 42
